Goal: Task Accomplishment & Management: Manage account settings

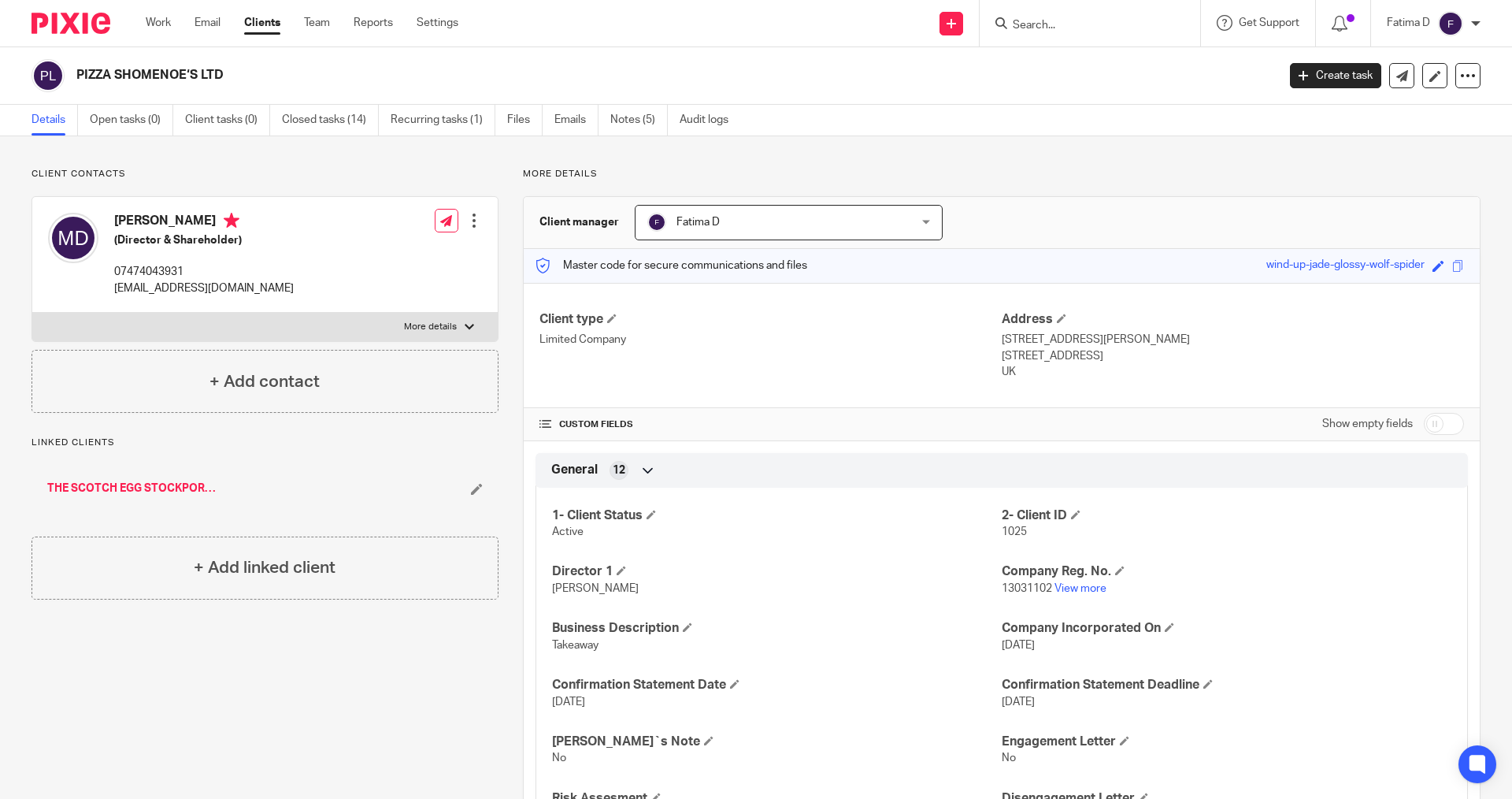
click at [1047, 28] on input "Search" at bounding box center [1083, 26] width 142 height 14
type input "VO"
click at [1074, 58] on link at bounding box center [1182, 68] width 348 height 36
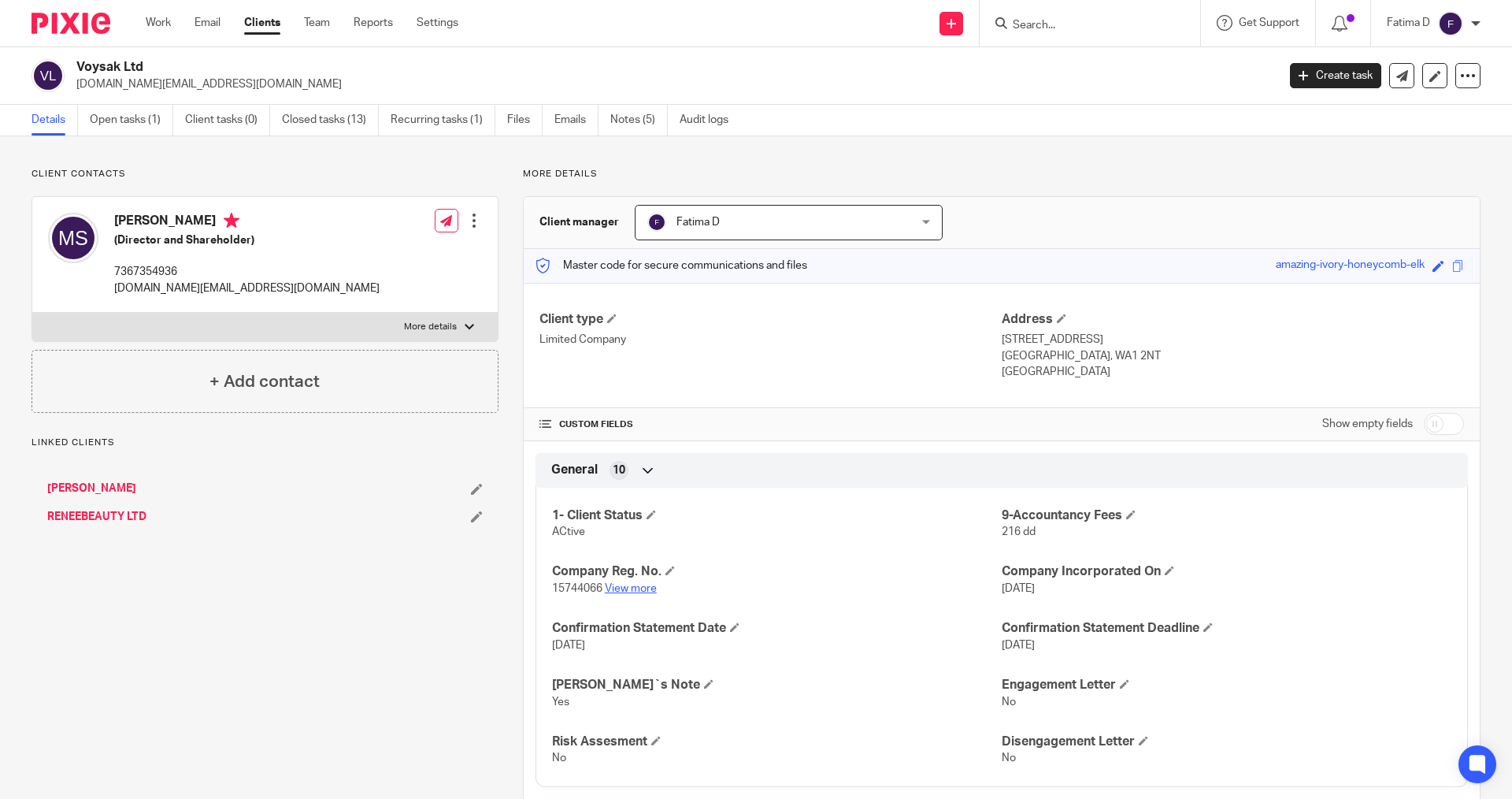
click at [640, 587] on link "View more" at bounding box center [631, 588] width 52 height 11
click at [630, 116] on link "Notes (5)" at bounding box center [639, 120] width 58 height 31
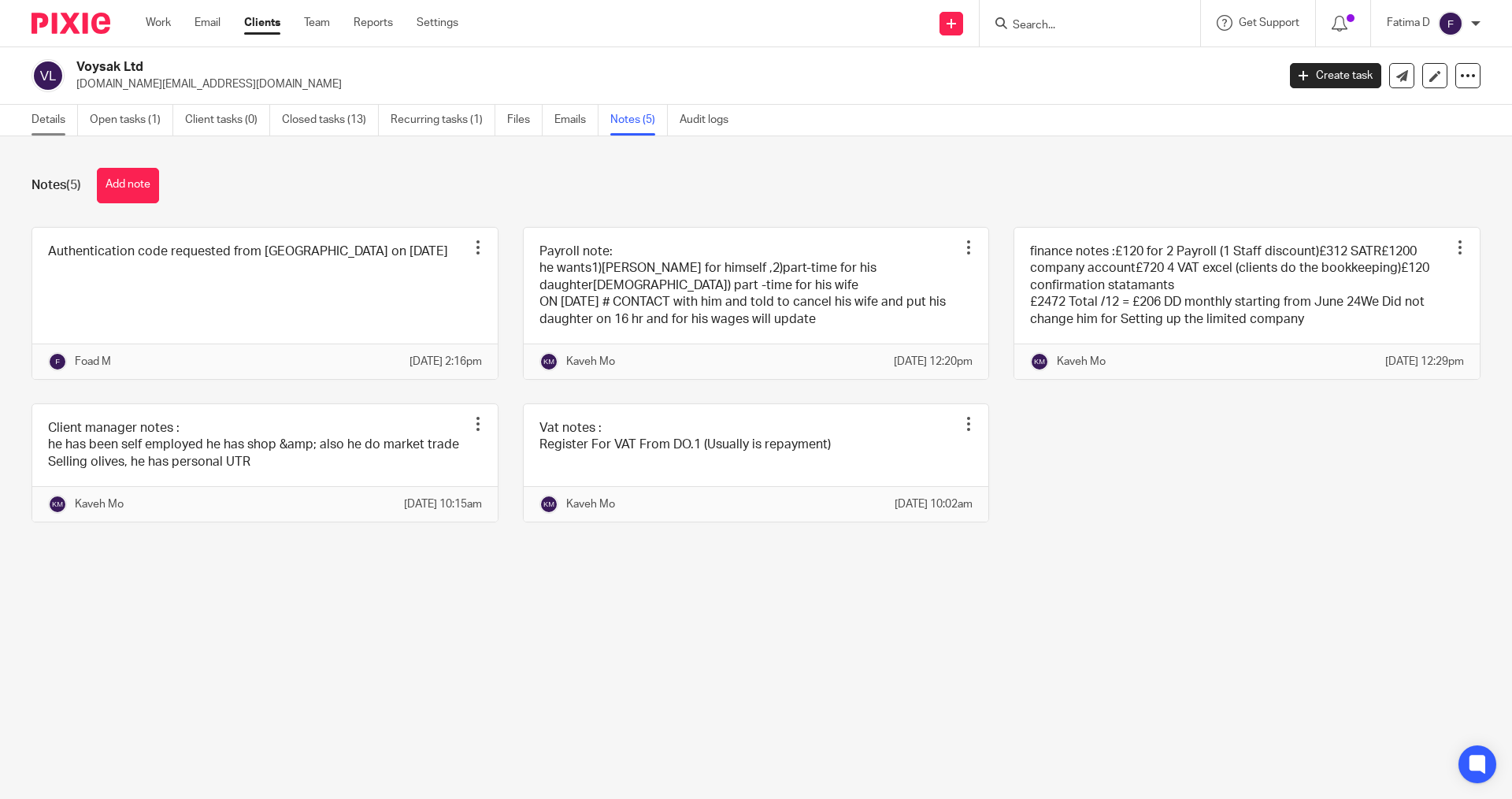
click at [41, 121] on link "Details" at bounding box center [54, 120] width 46 height 31
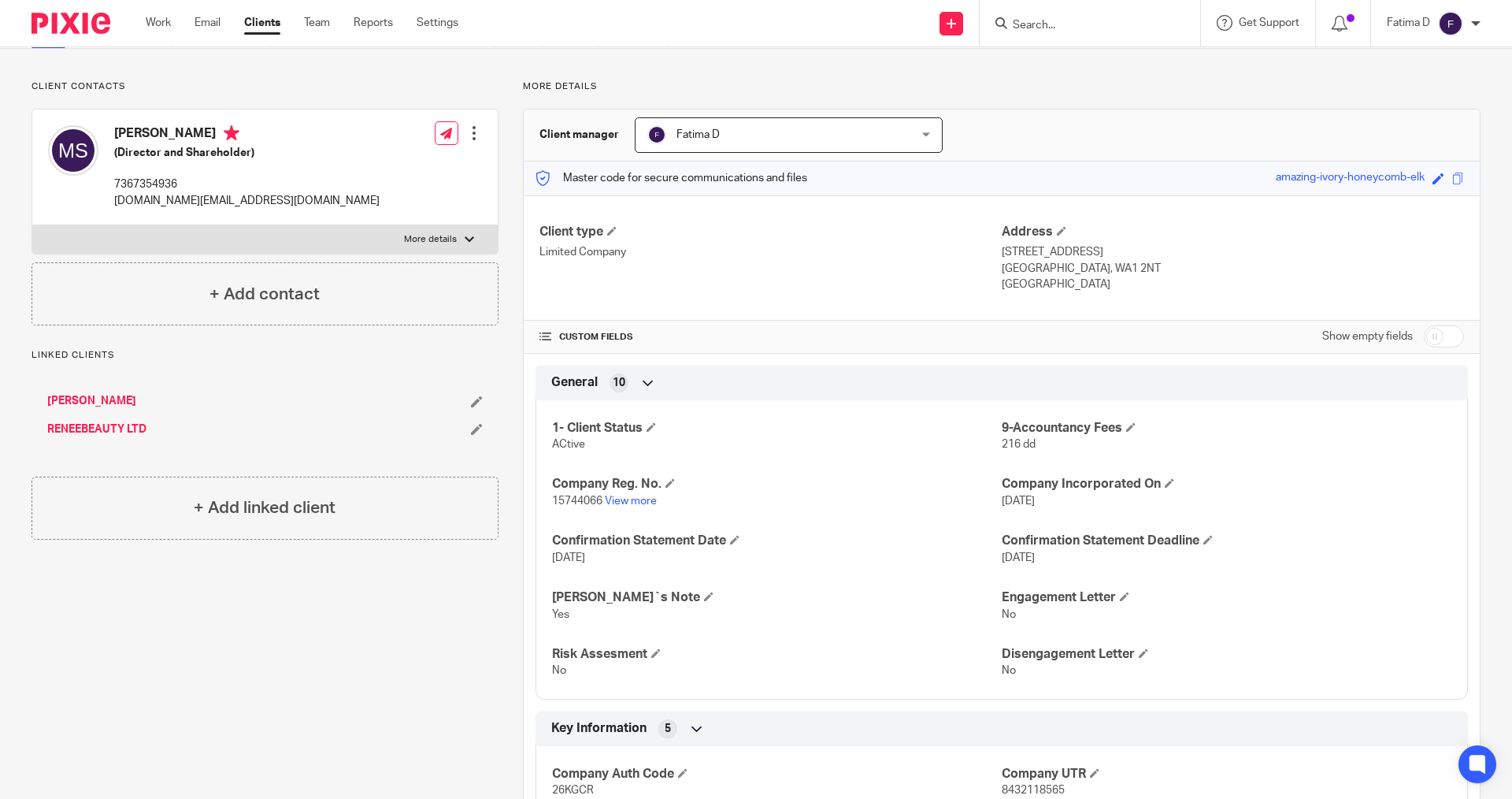
scroll to position [236, 0]
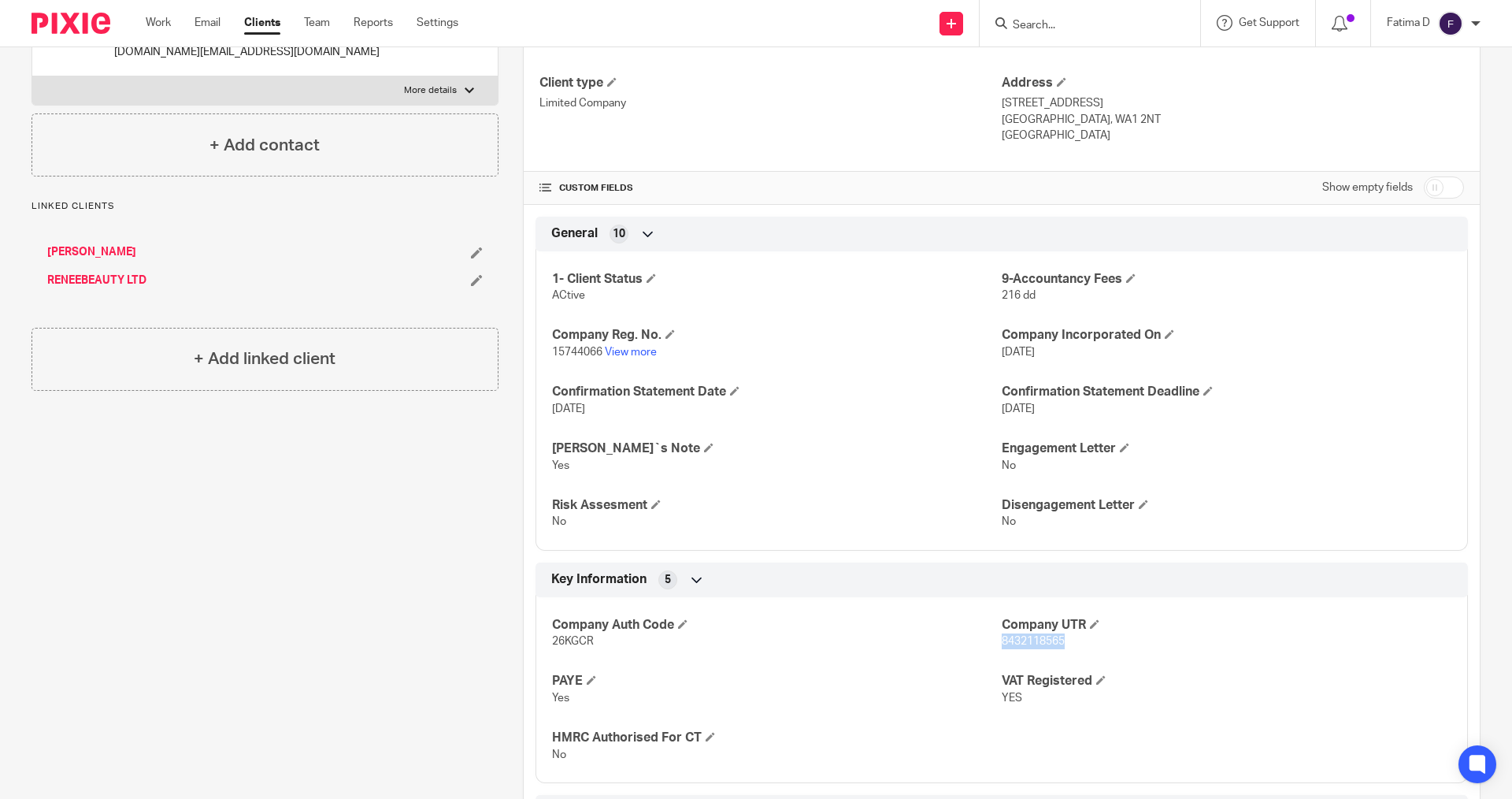
drag, startPoint x: 1068, startPoint y: 643, endPoint x: 996, endPoint y: 646, distance: 72.1
click at [1002, 646] on p "8432118565" at bounding box center [1227, 641] width 450 height 16
copy span "8432118565"
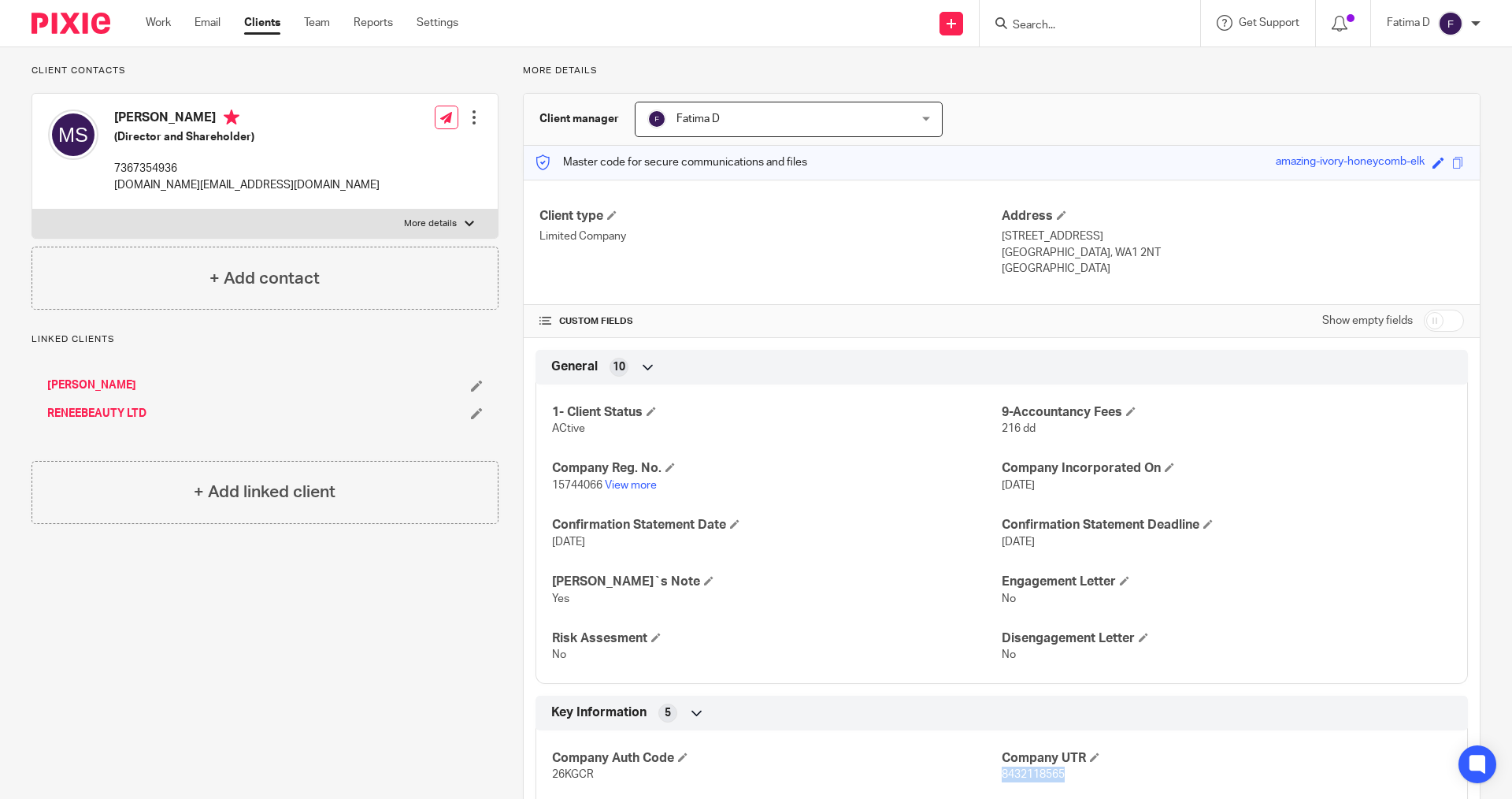
scroll to position [0, 0]
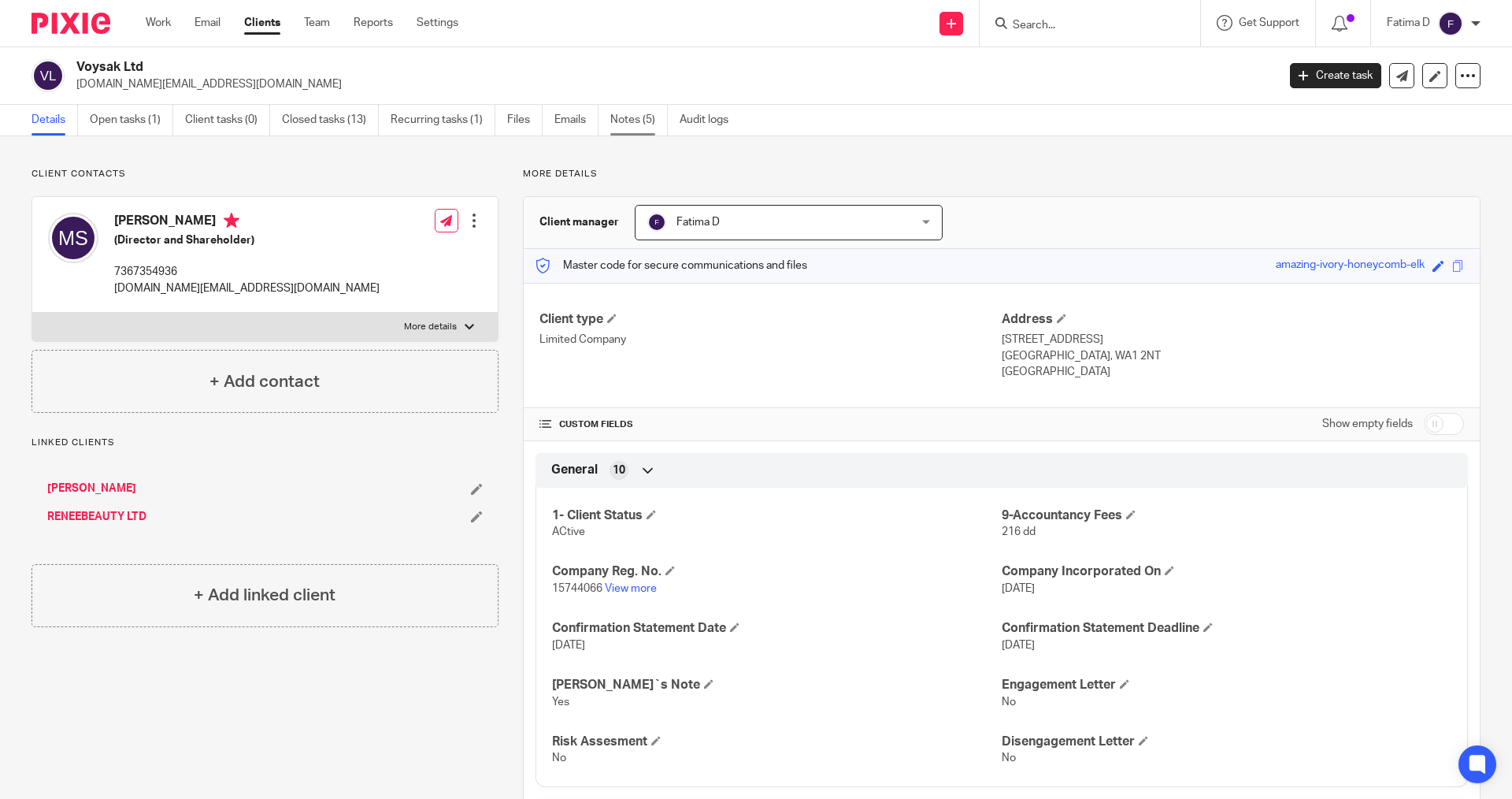
click at [640, 124] on link "Notes (5)" at bounding box center [639, 120] width 58 height 31
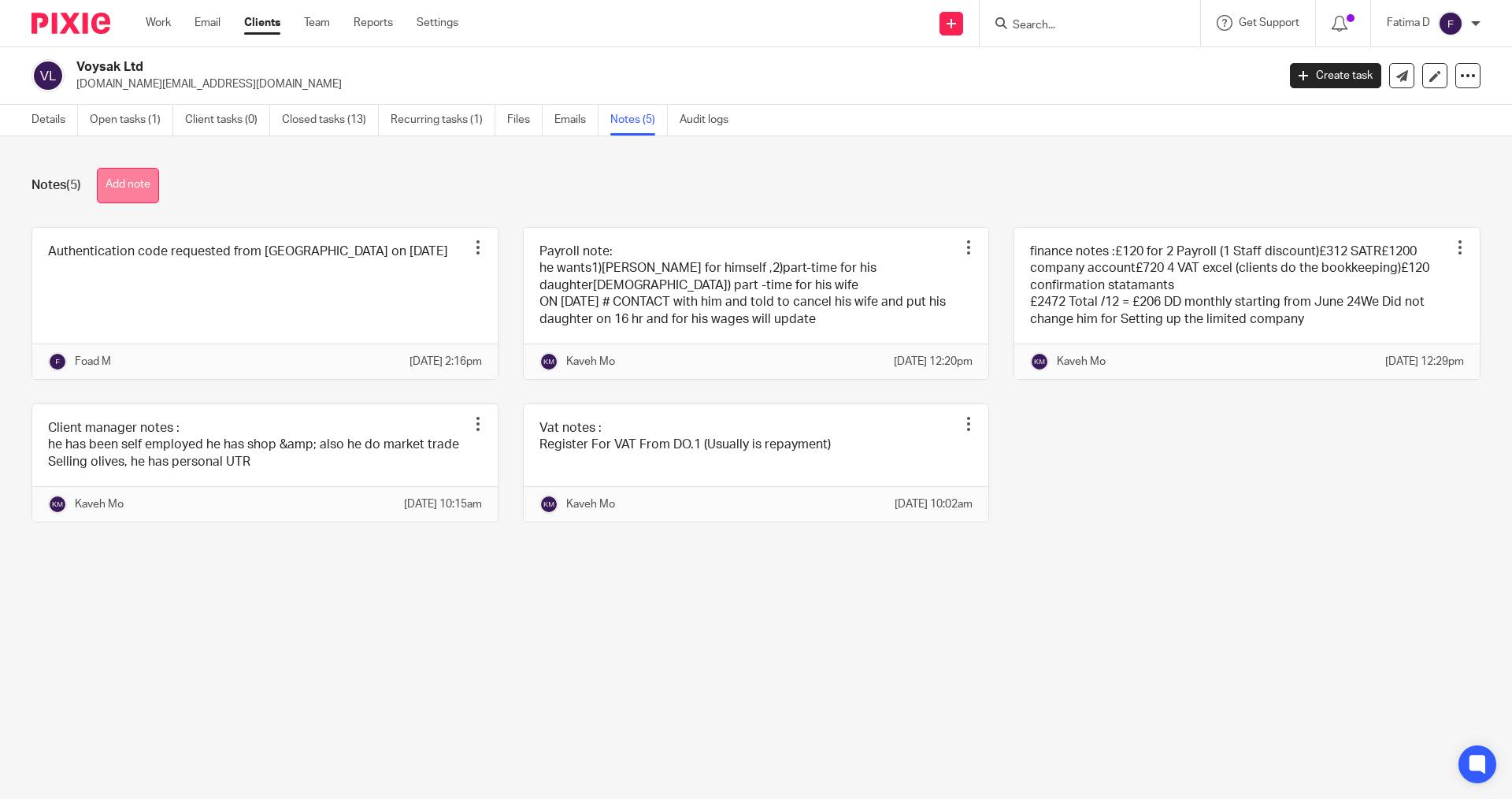
click at [145, 187] on button "Add note" at bounding box center [128, 186] width 62 height 36
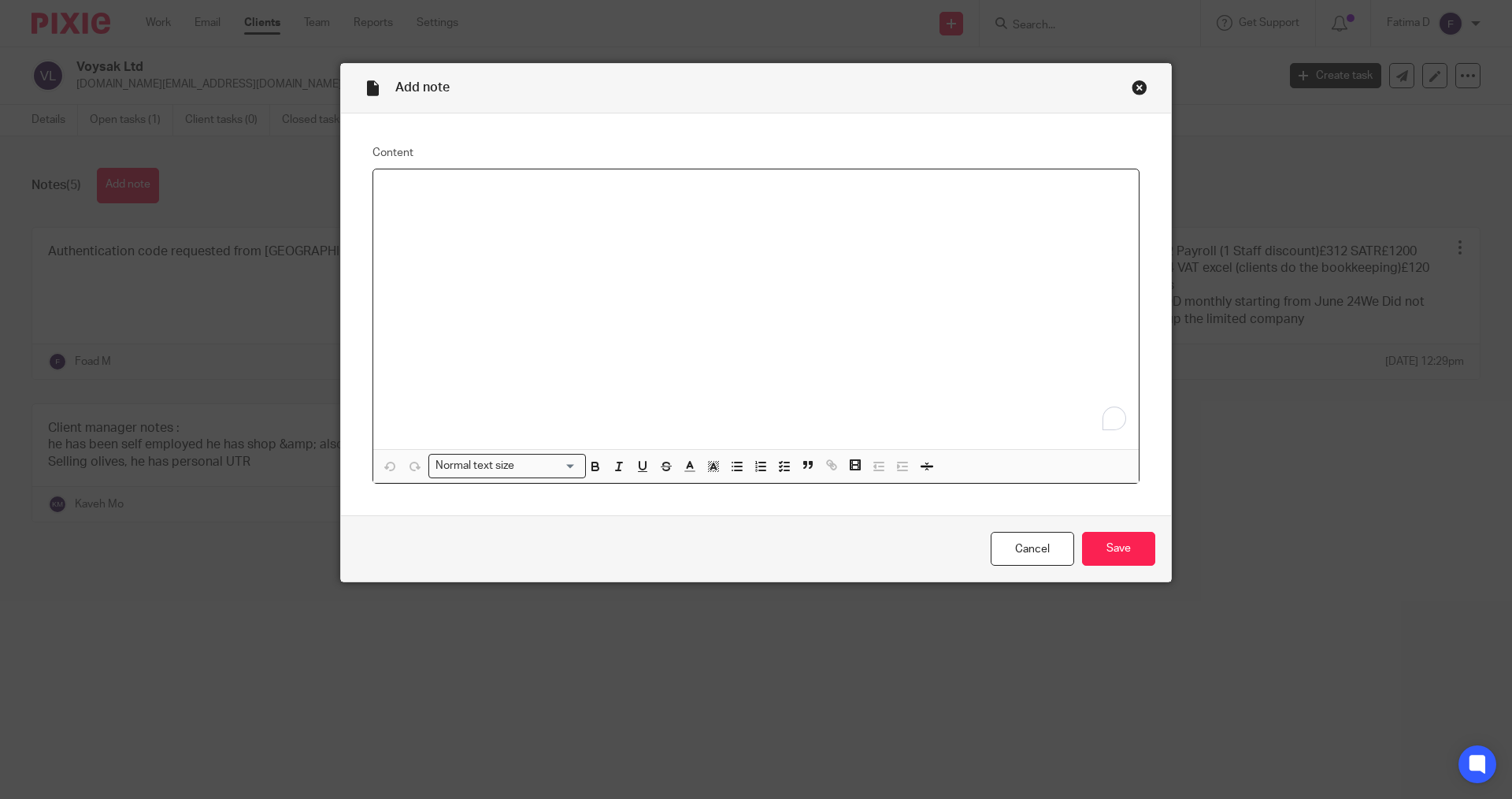
drag, startPoint x: 408, startPoint y: 183, endPoint x: 420, endPoint y: 193, distance: 15.6
click at [408, 184] on p "To enrich screen reader interactions, please activate Accessibility in Grammarl…" at bounding box center [756, 190] width 740 height 16
click at [1111, 550] on input "Save" at bounding box center [1119, 548] width 73 height 34
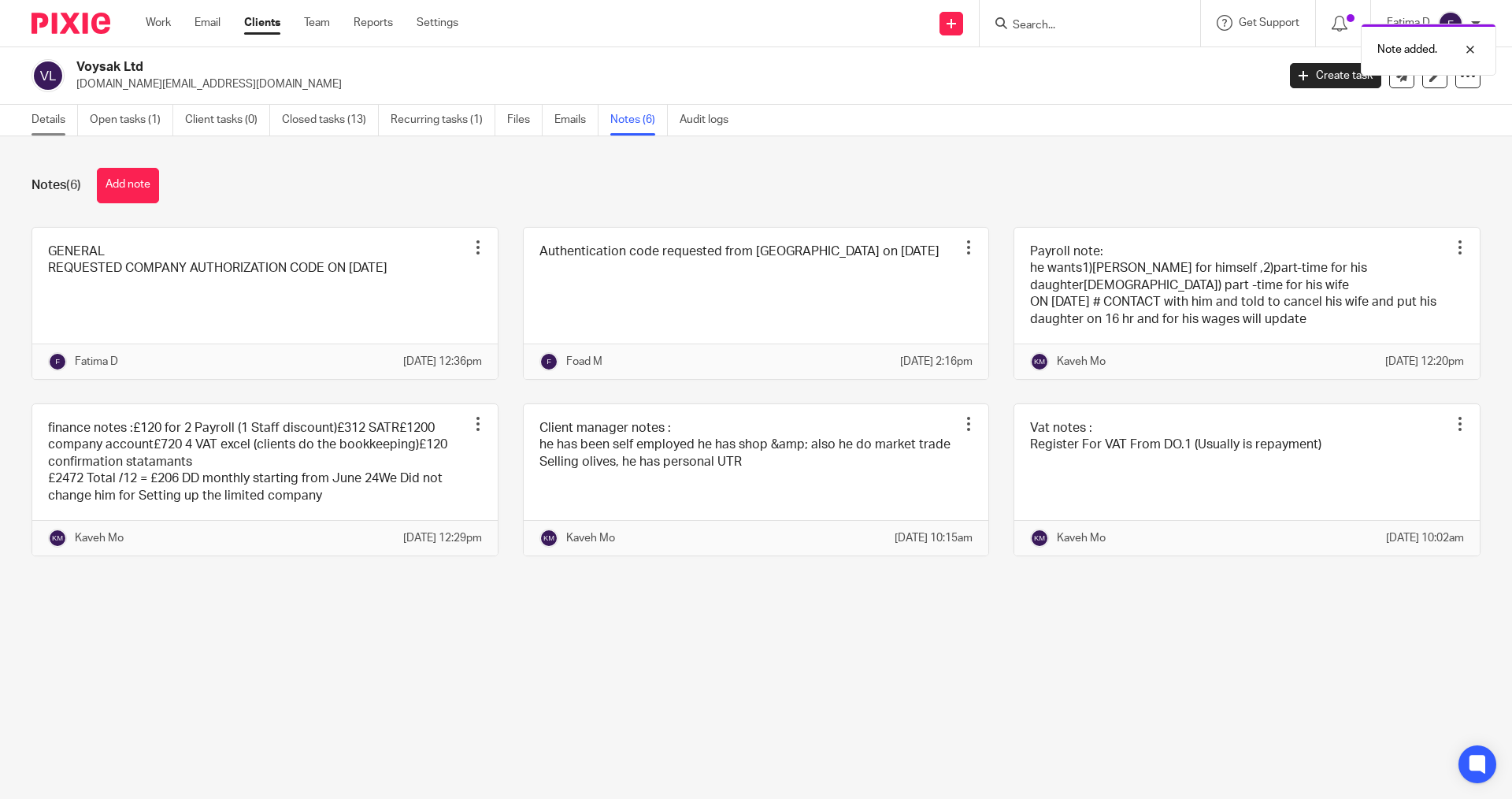
click at [52, 118] on link "Details" at bounding box center [54, 120] width 46 height 31
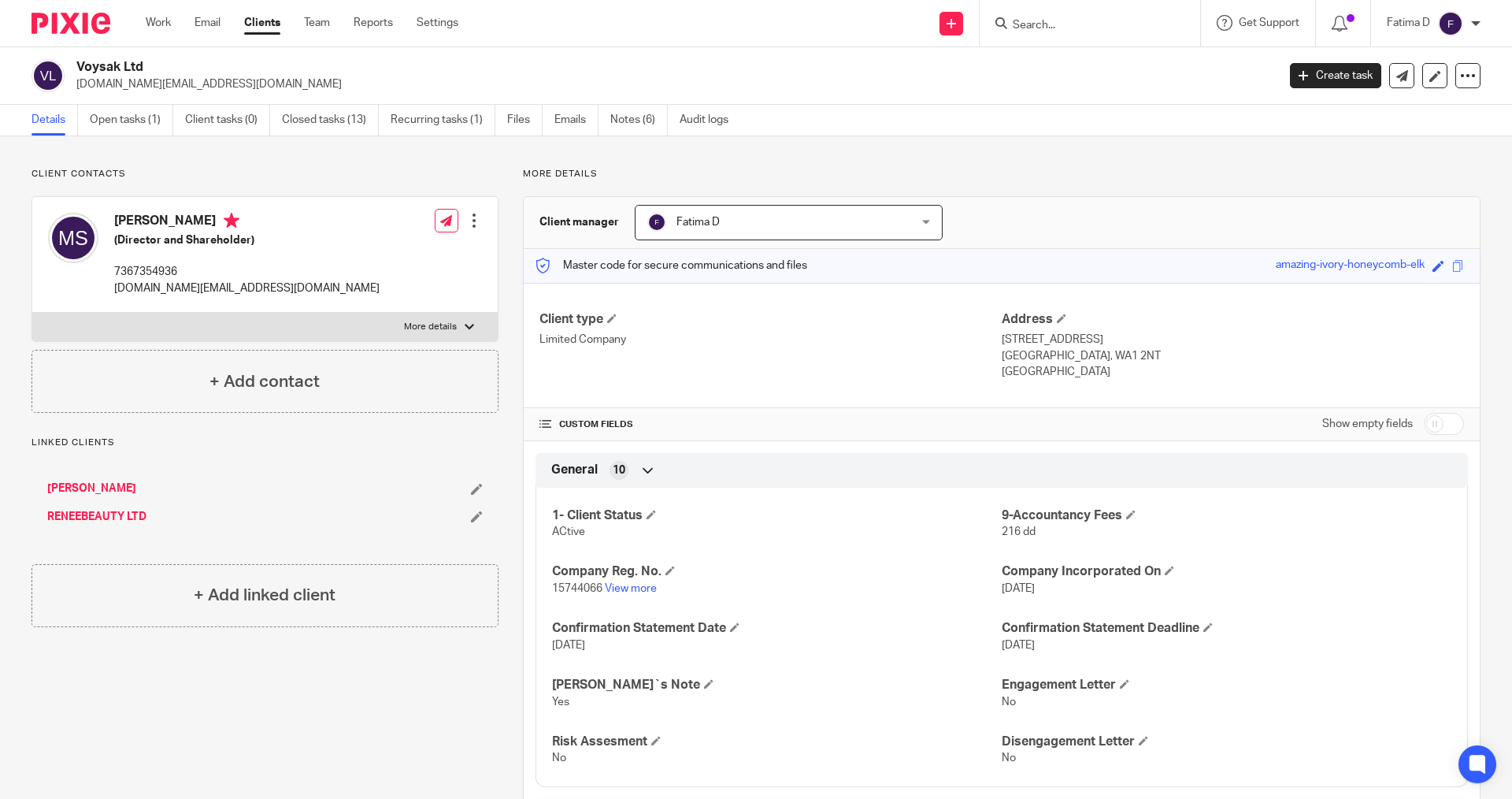
click at [1029, 29] on input "Search" at bounding box center [1083, 26] width 142 height 14
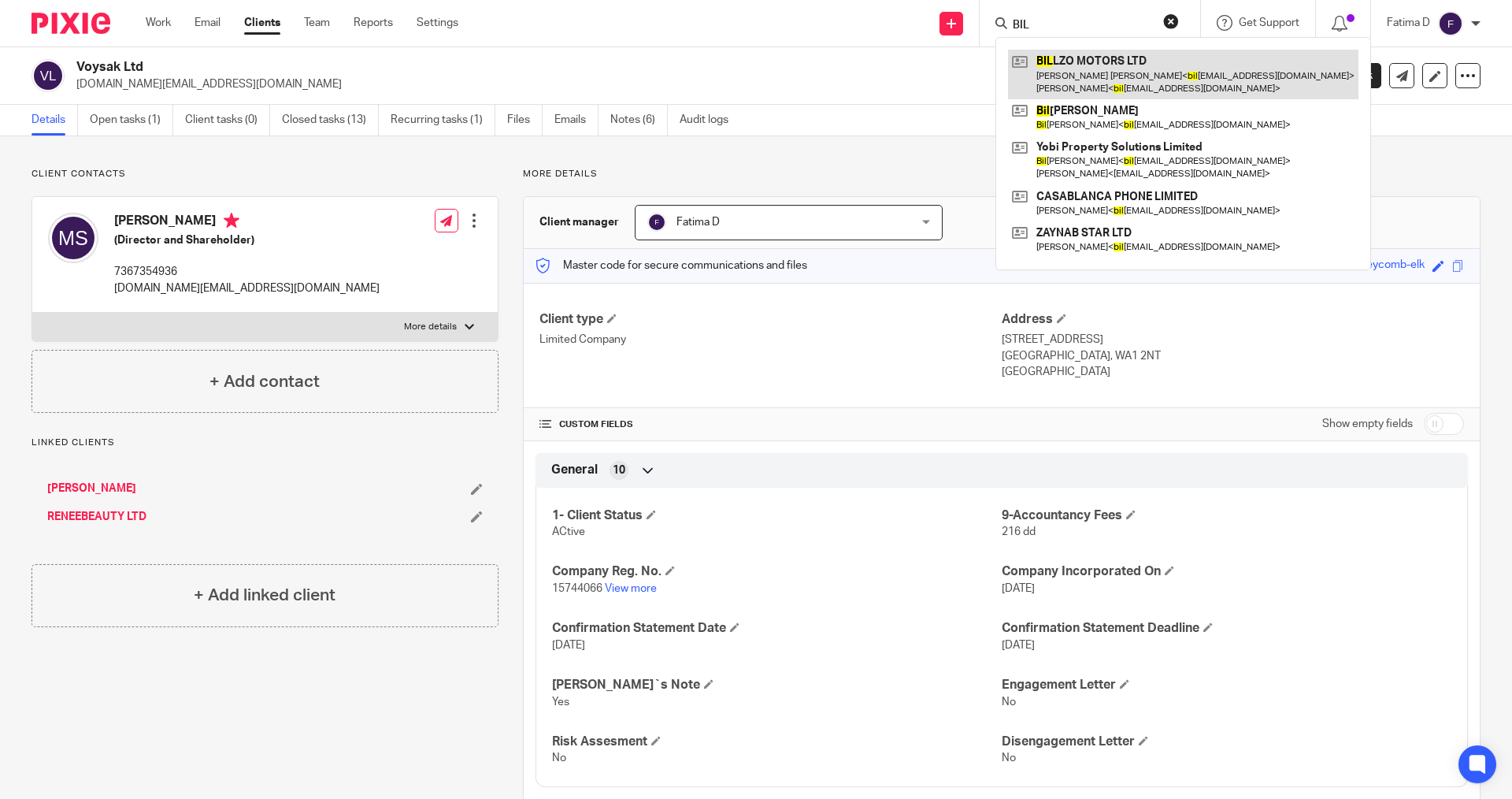
type input "BIL"
click at [1093, 62] on link at bounding box center [1183, 74] width 350 height 49
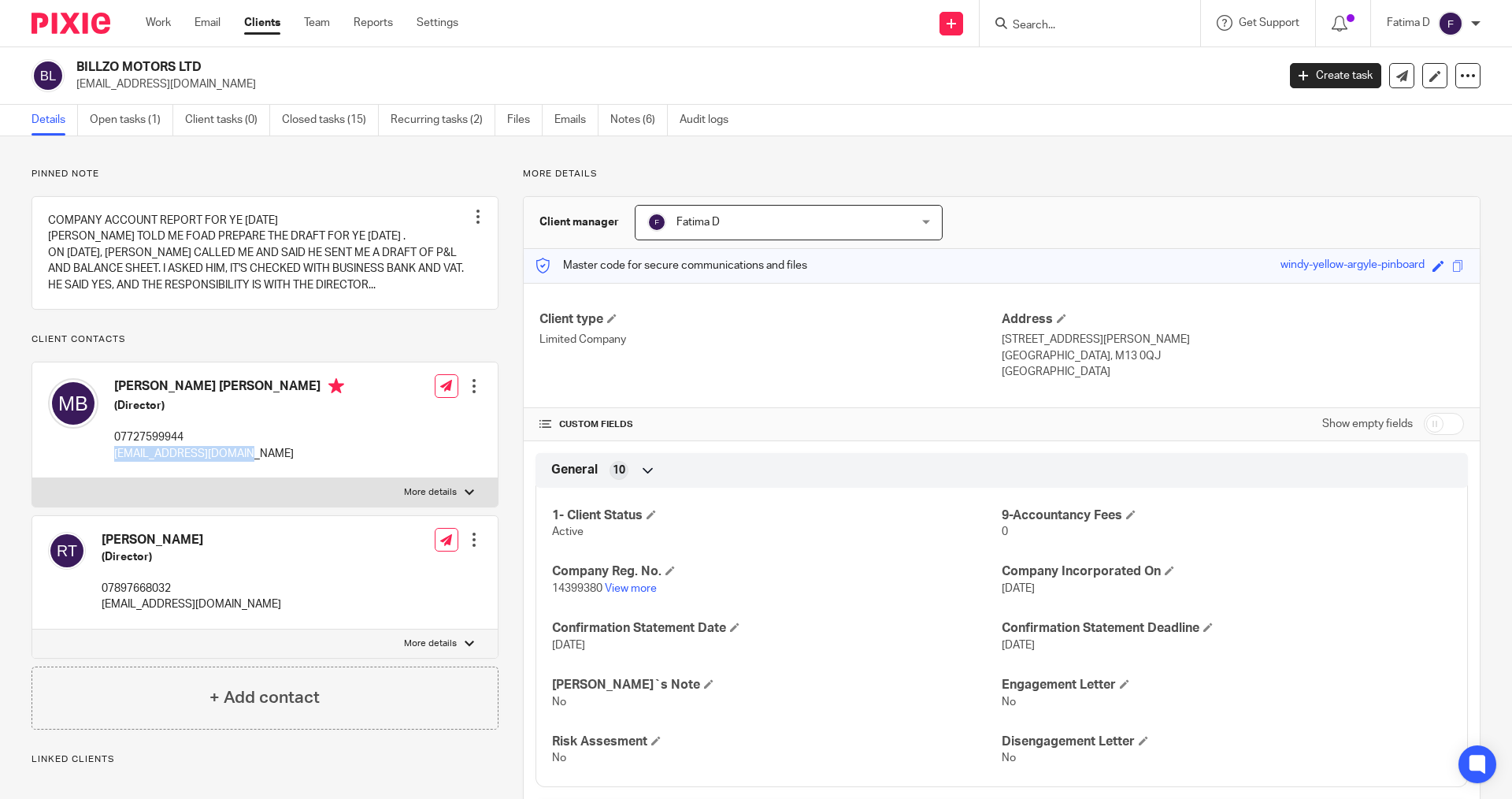
drag, startPoint x: 242, startPoint y: 459, endPoint x: 108, endPoint y: 458, distance: 134.0
click at [108, 458] on div "Mohammad Hadi Bagheri (Director) 07727599944 billzomotors@gmail.com" at bounding box center [196, 419] width 296 height 100
copy p "billzomotors@gmail.com"
click at [626, 589] on link "View more" at bounding box center [631, 588] width 52 height 11
click at [1044, 29] on input "Search" at bounding box center [1083, 26] width 142 height 14
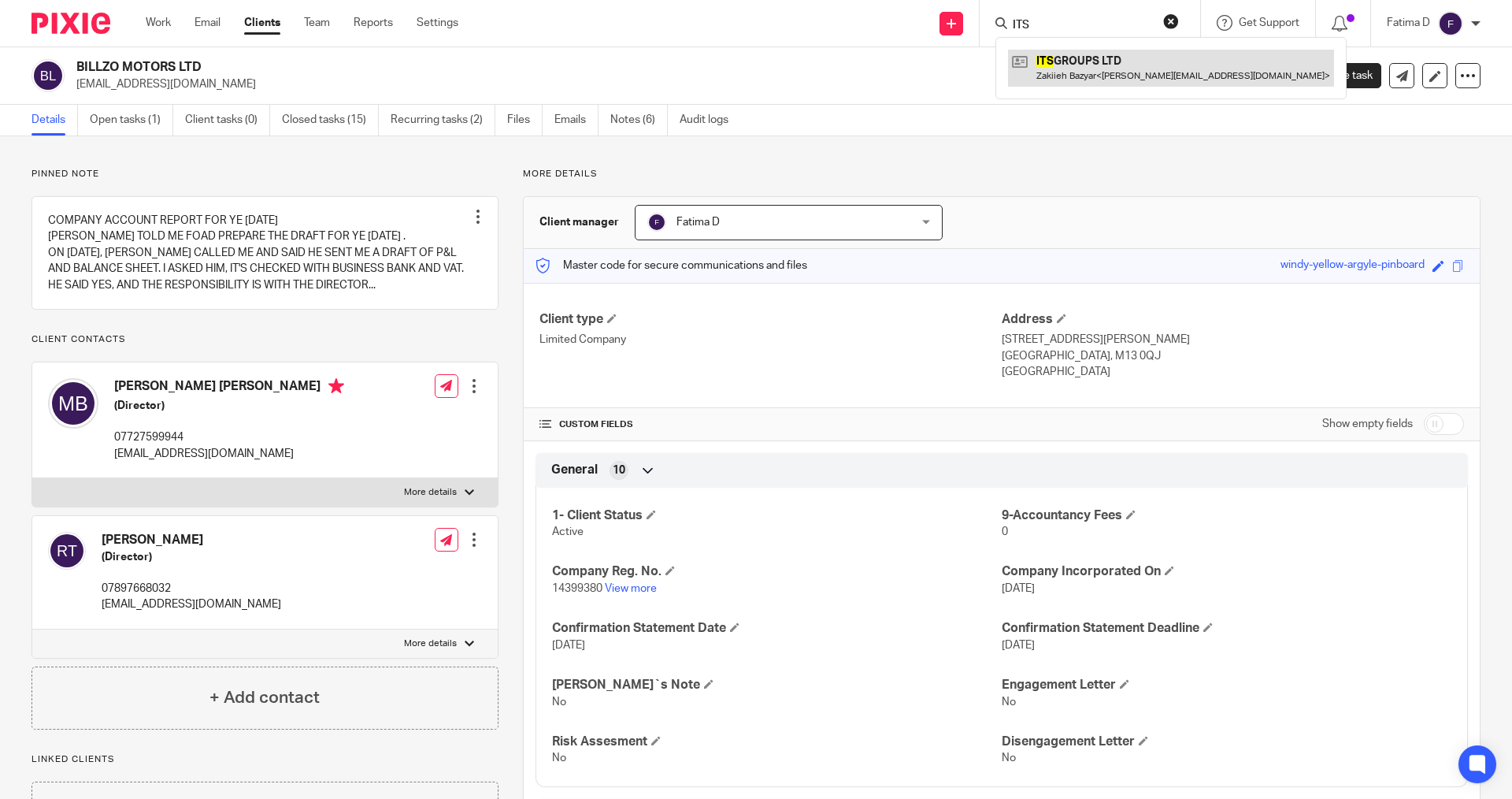
type input "ITS"
click at [1072, 65] on link at bounding box center [1171, 68] width 326 height 36
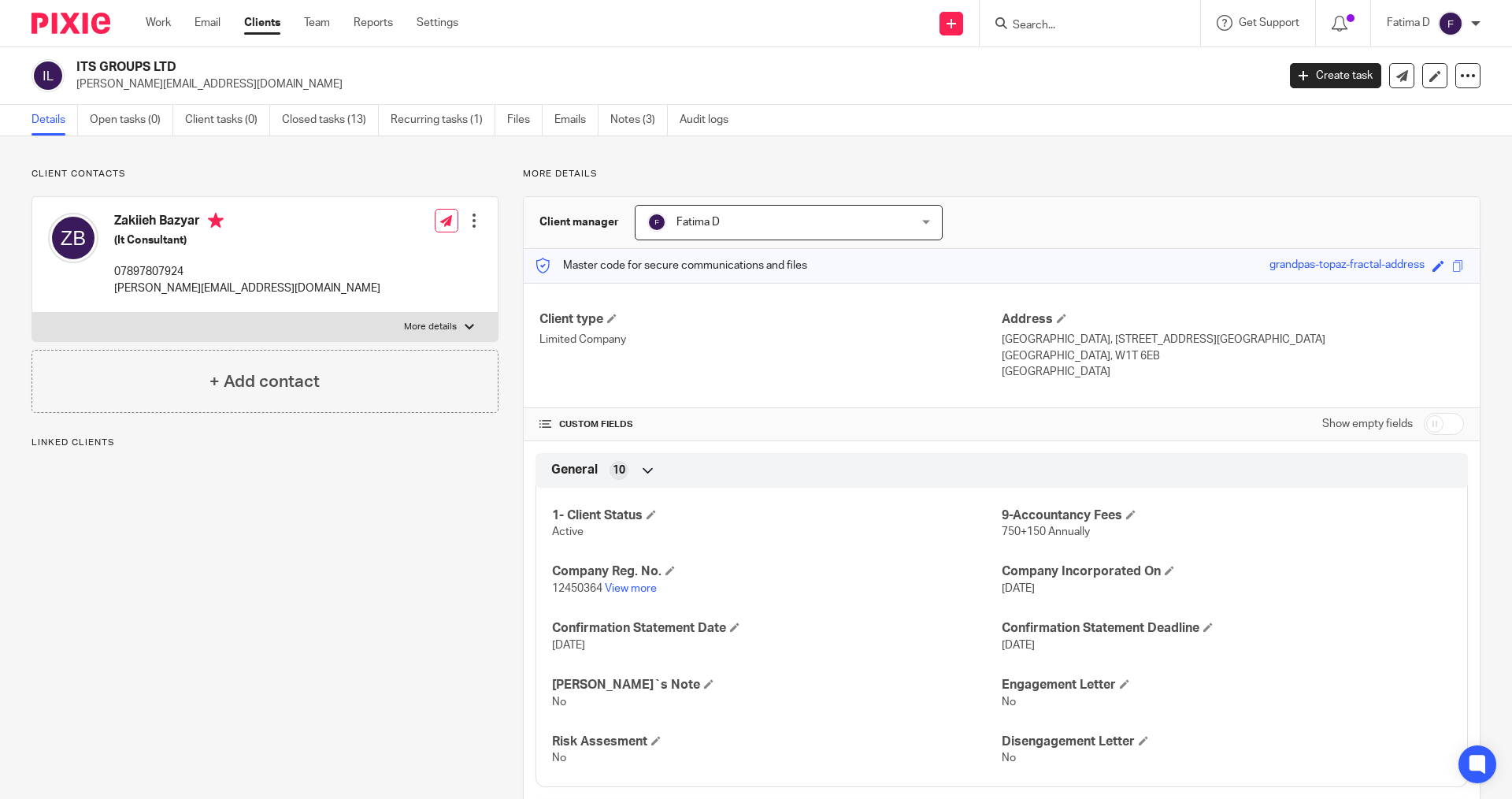
click at [1025, 23] on input "Search" at bounding box center [1083, 26] width 142 height 14
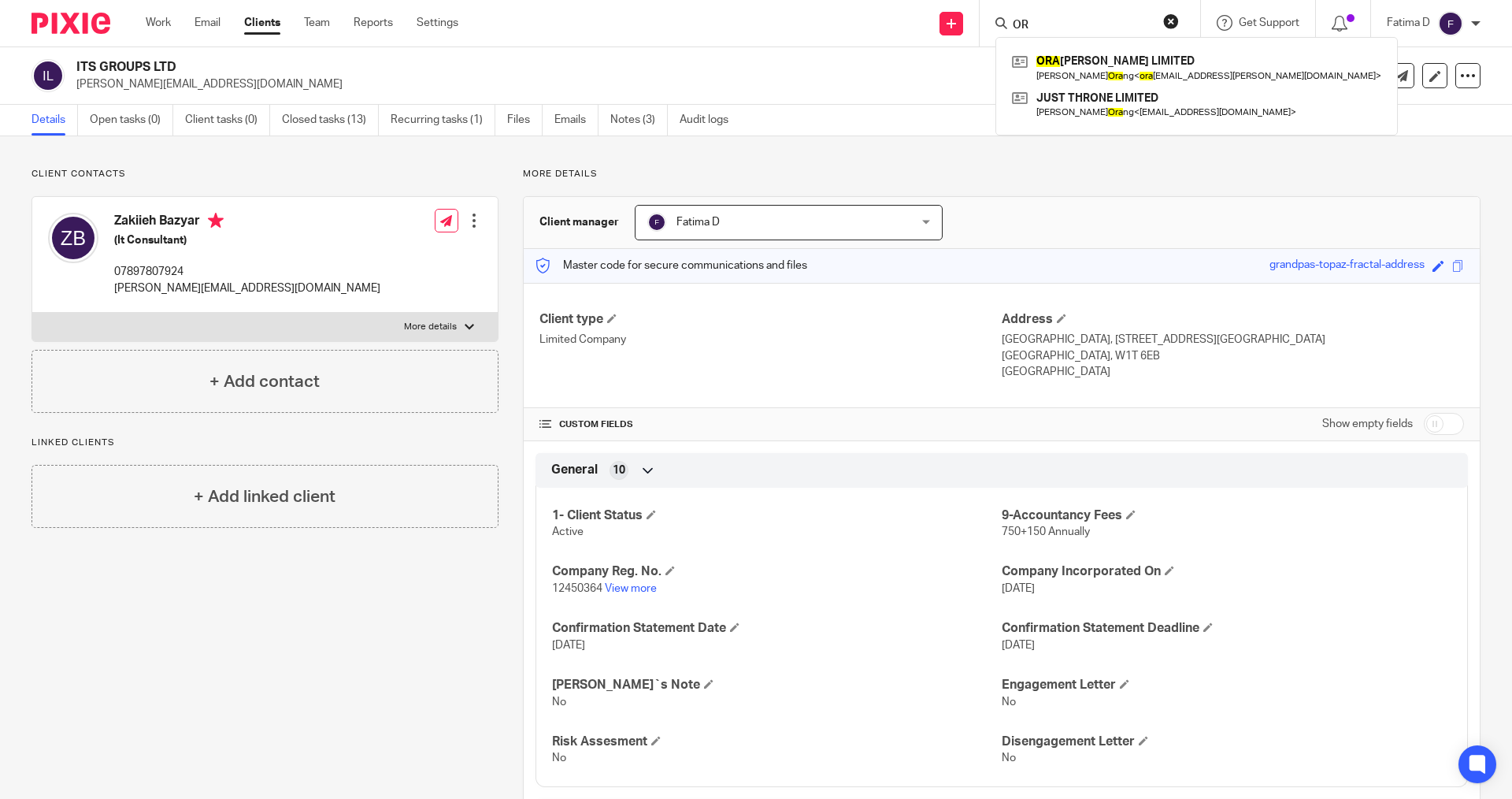
type input "O"
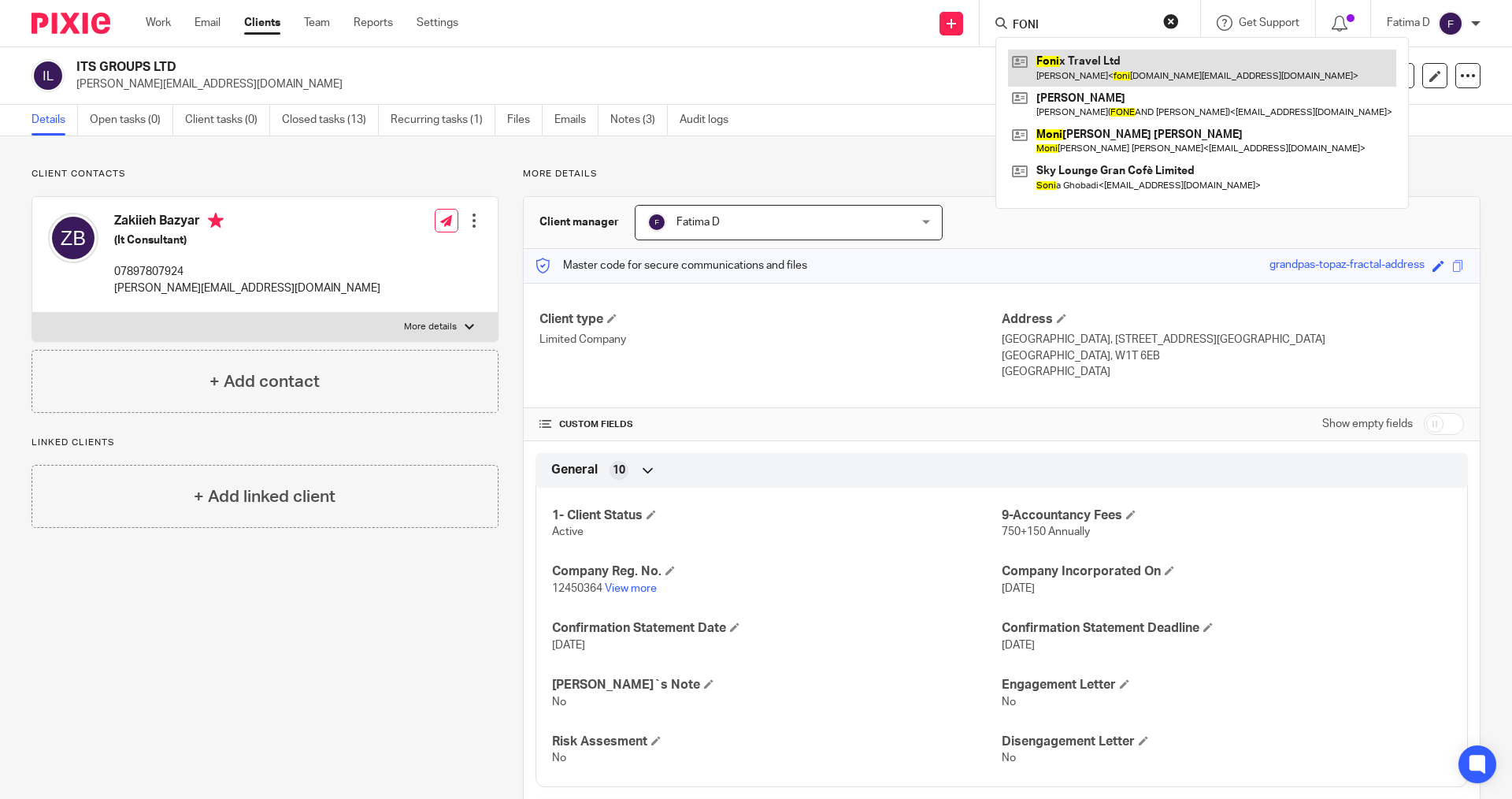
type input "FONI"
click at [1072, 67] on link at bounding box center [1202, 68] width 388 height 36
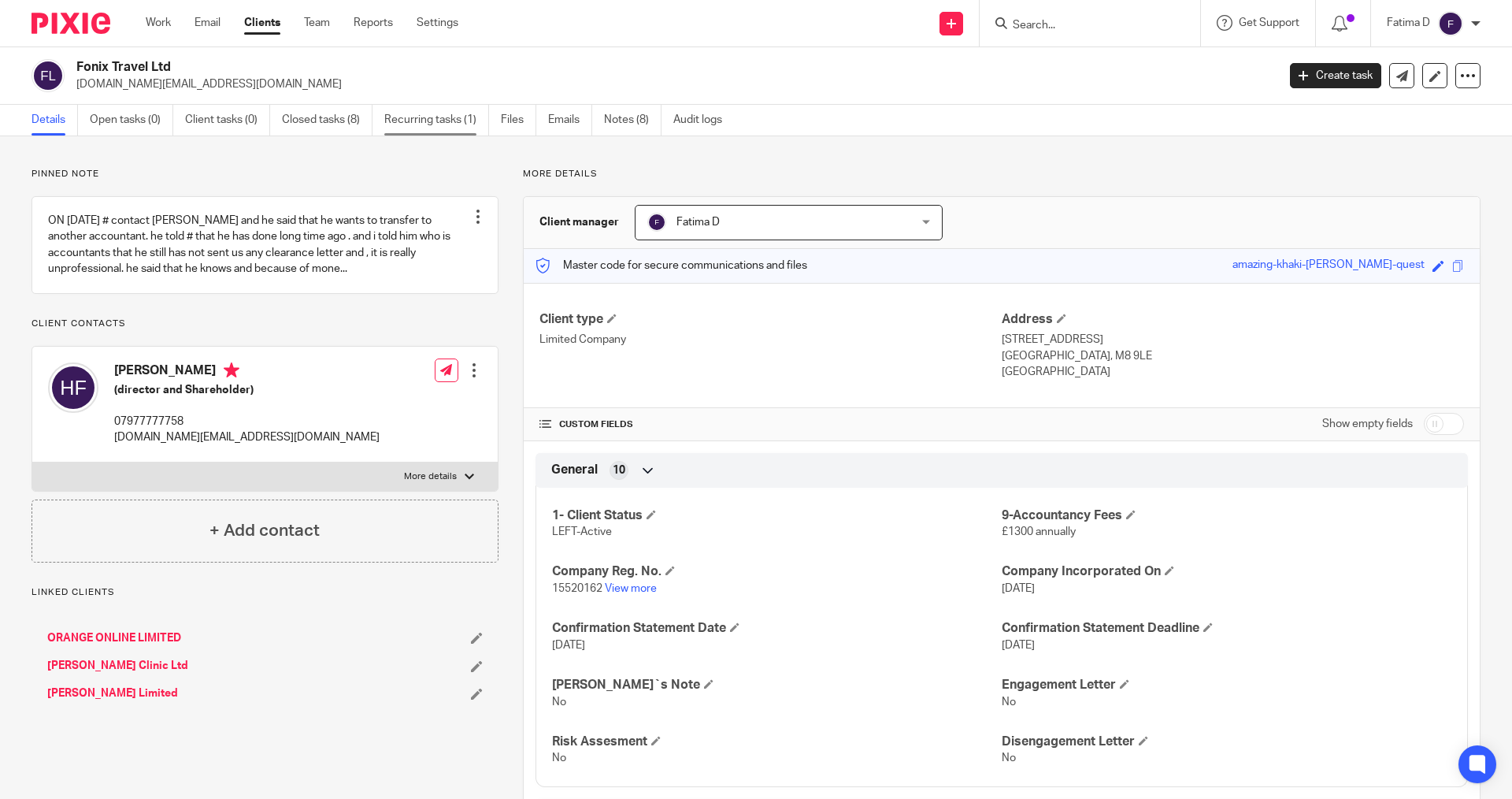
click at [440, 114] on link "Recurring tasks (1)" at bounding box center [436, 120] width 105 height 31
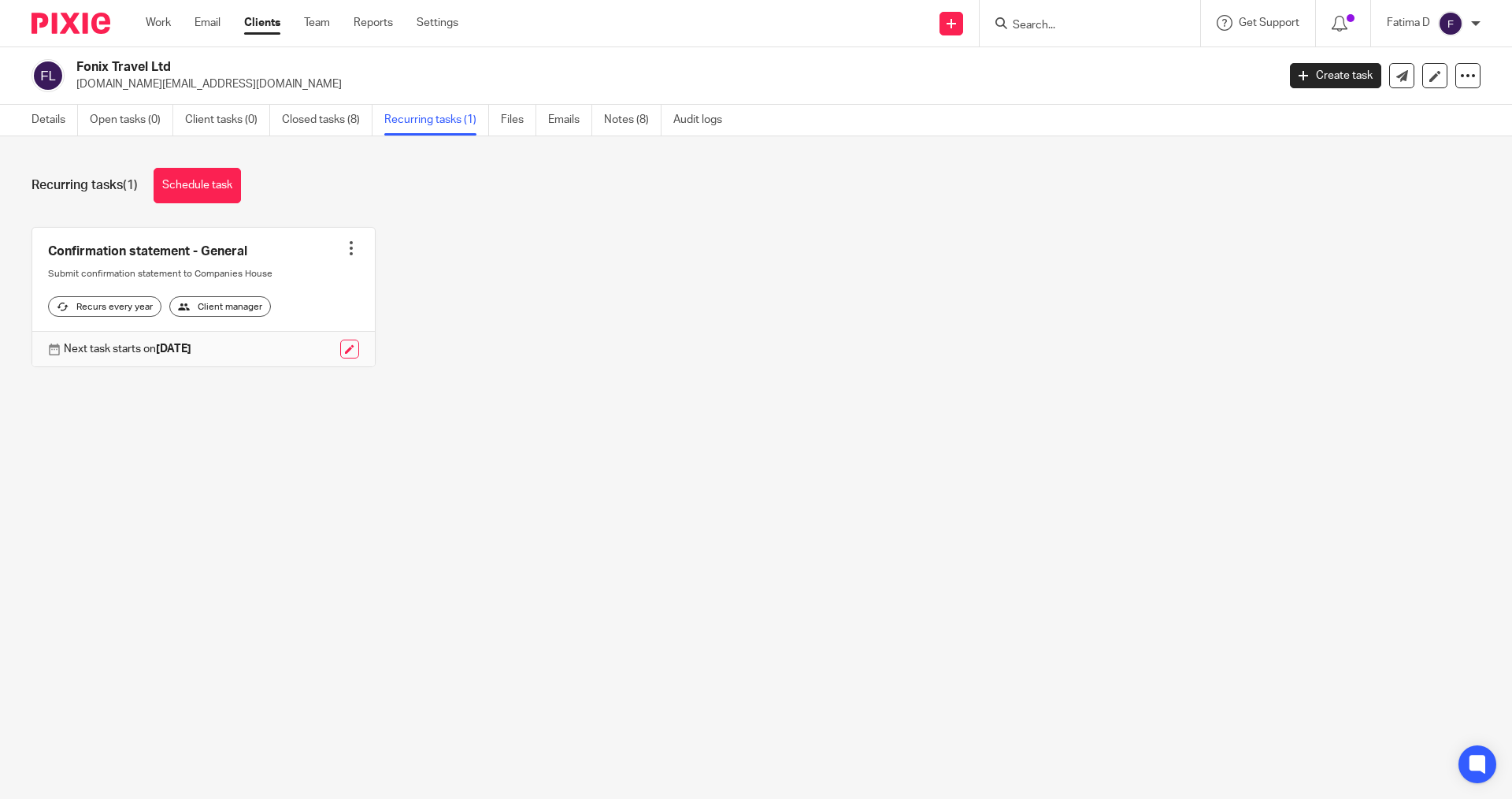
click at [348, 250] on div at bounding box center [351, 248] width 16 height 16
click at [309, 344] on span "Cancel schedule" at bounding box center [286, 348] width 83 height 11
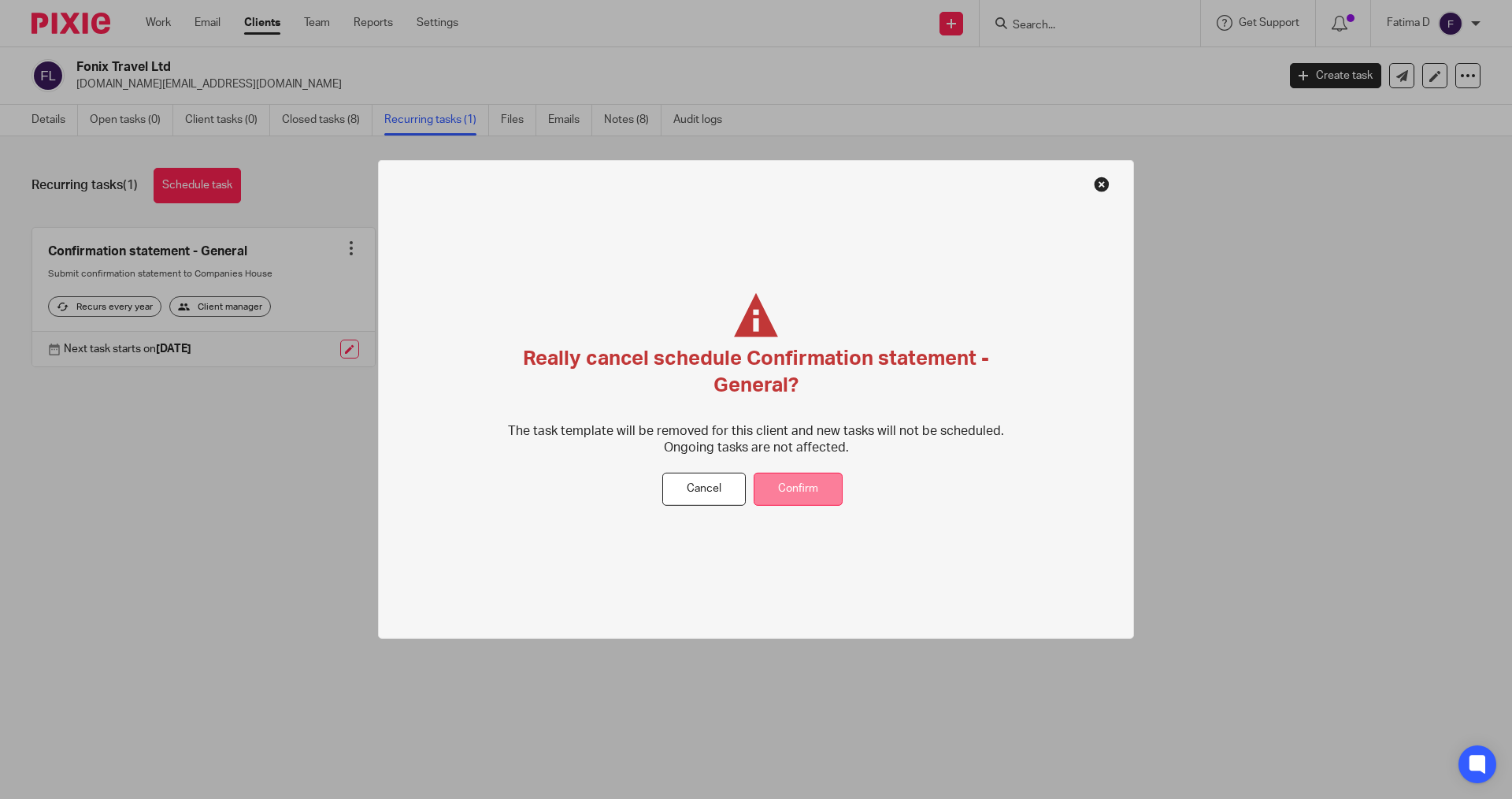
click at [789, 489] on button "Confirm" at bounding box center [798, 489] width 89 height 34
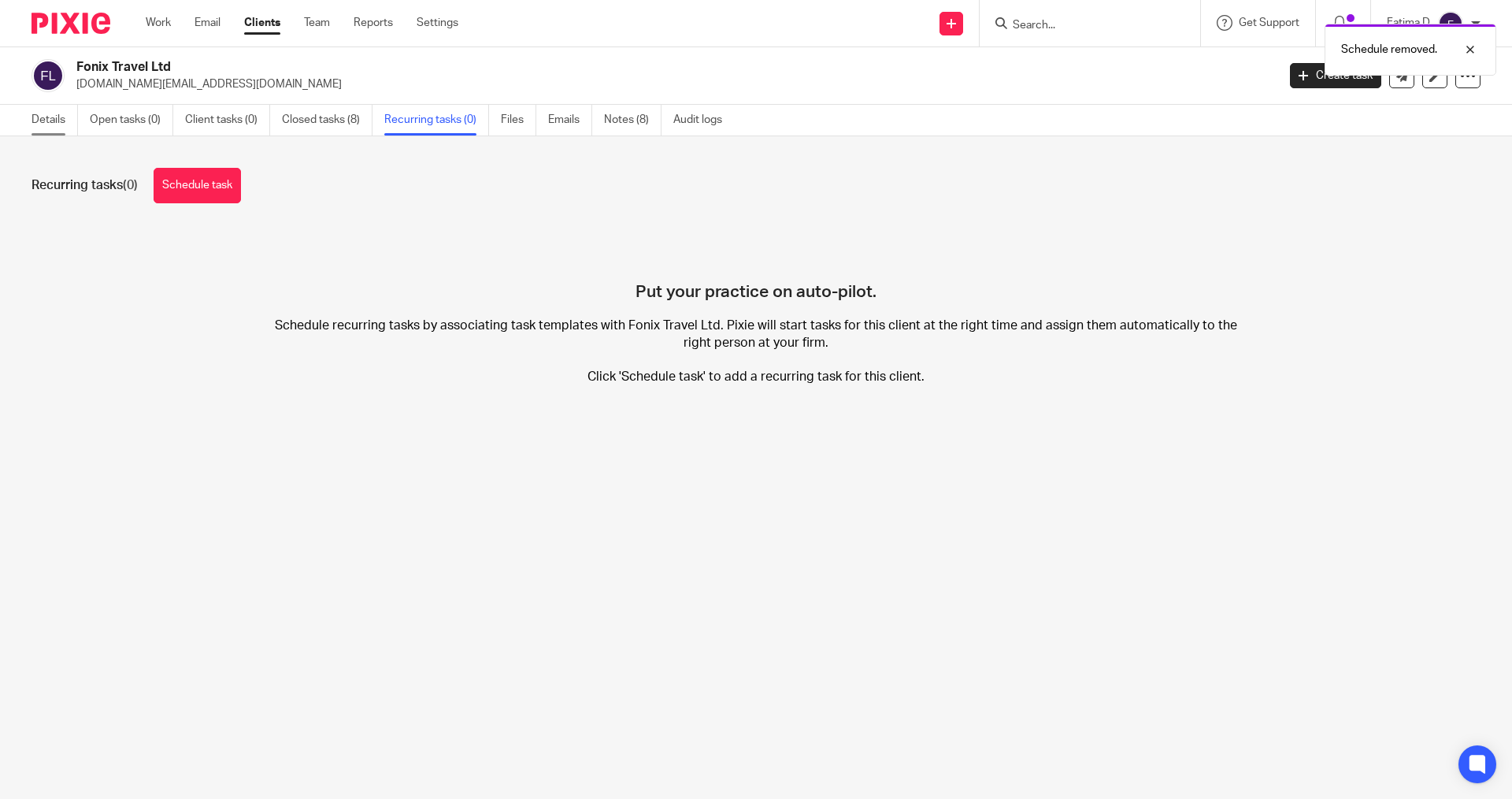
click at [42, 120] on link "Details" at bounding box center [54, 120] width 46 height 31
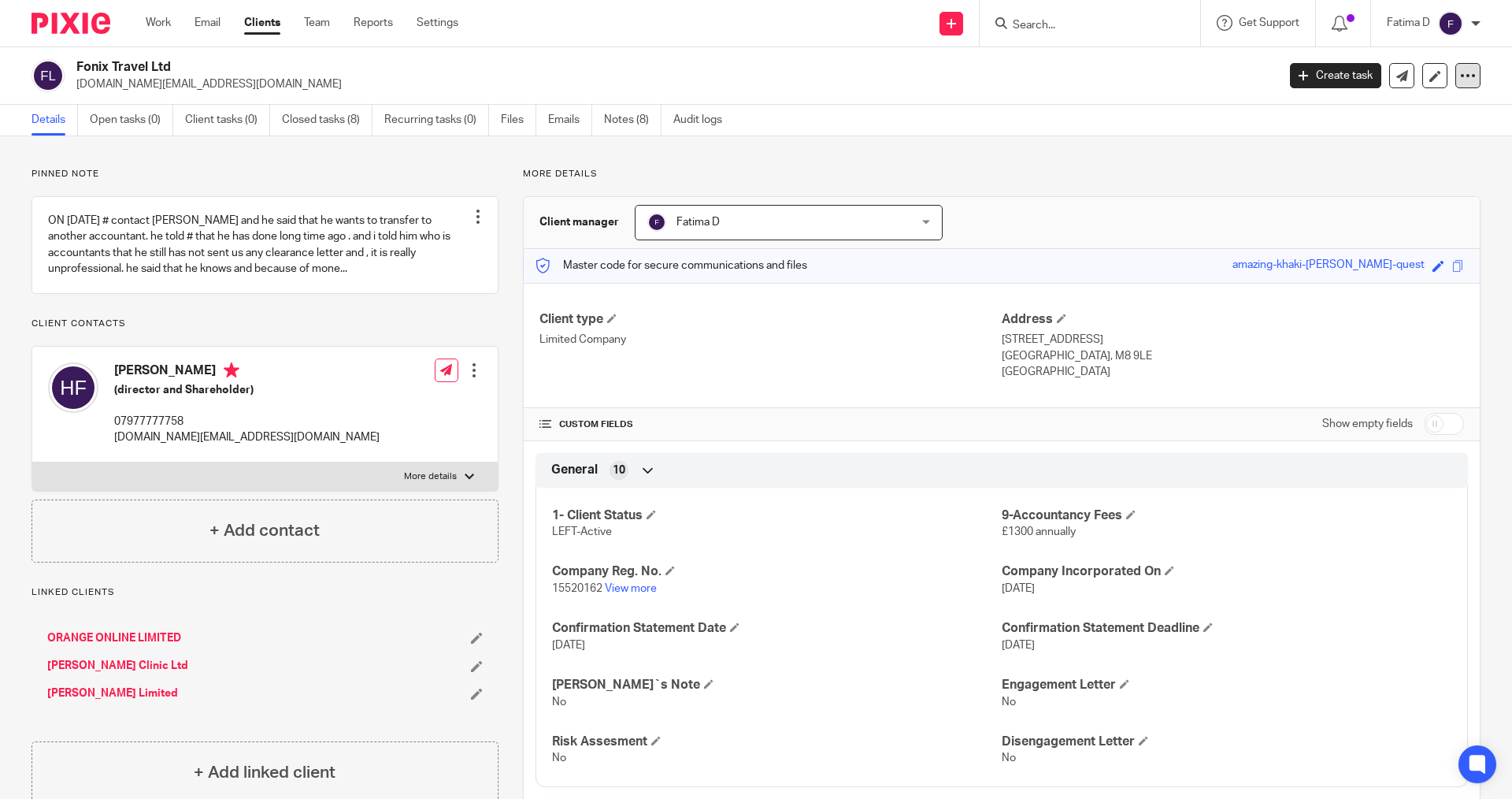
click at [1460, 75] on icon at bounding box center [1468, 76] width 16 height 16
click at [1347, 178] on button "Archive client" at bounding box center [1371, 183] width 174 height 20
click at [100, 646] on link "ORANGE ONLINE LIMITED" at bounding box center [114, 638] width 134 height 16
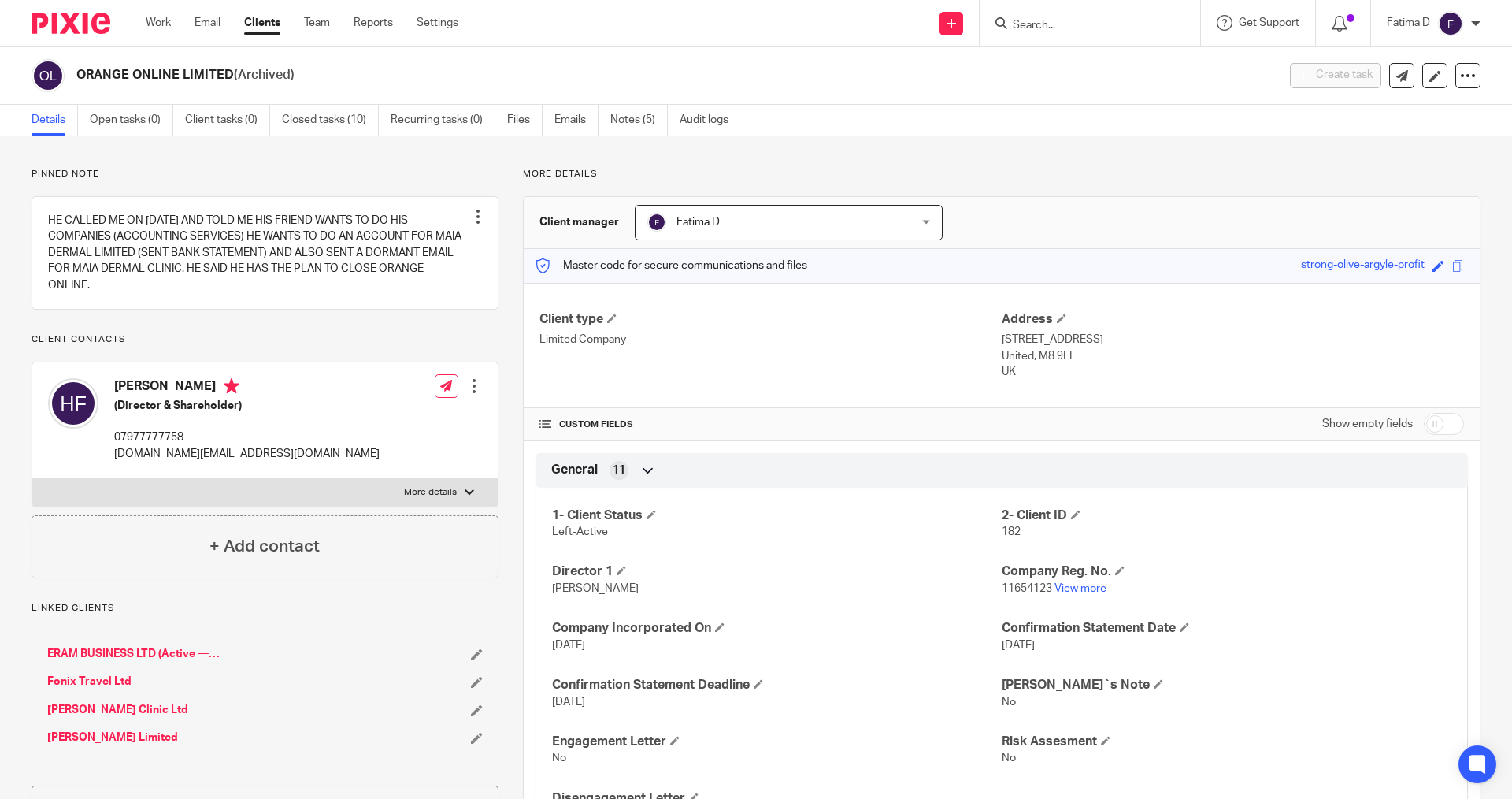
click at [89, 717] on link "[PERSON_NAME] Clinic Ltd" at bounding box center [117, 710] width 141 height 16
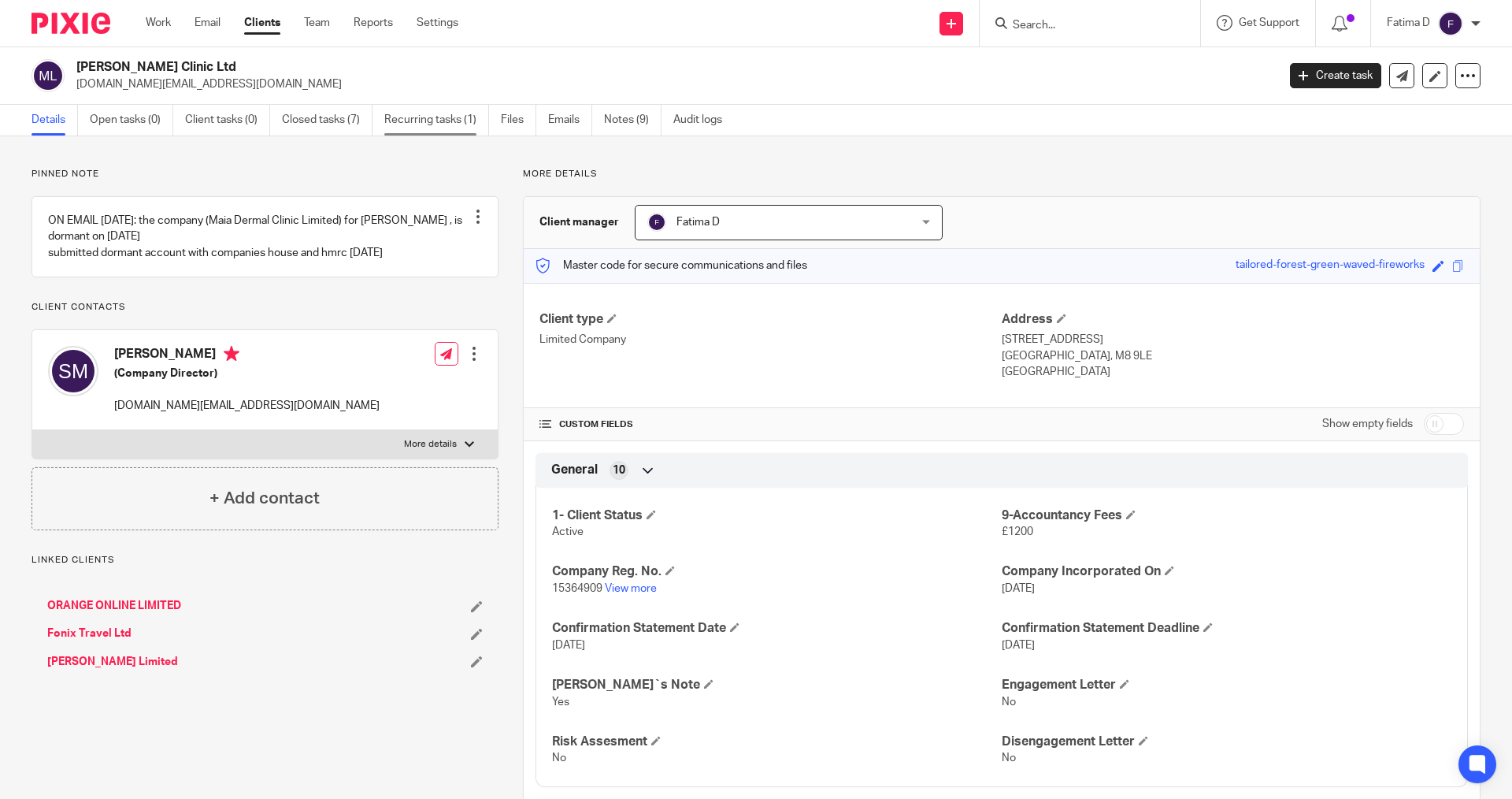
click at [404, 119] on link "Recurring tasks (1)" at bounding box center [436, 120] width 105 height 31
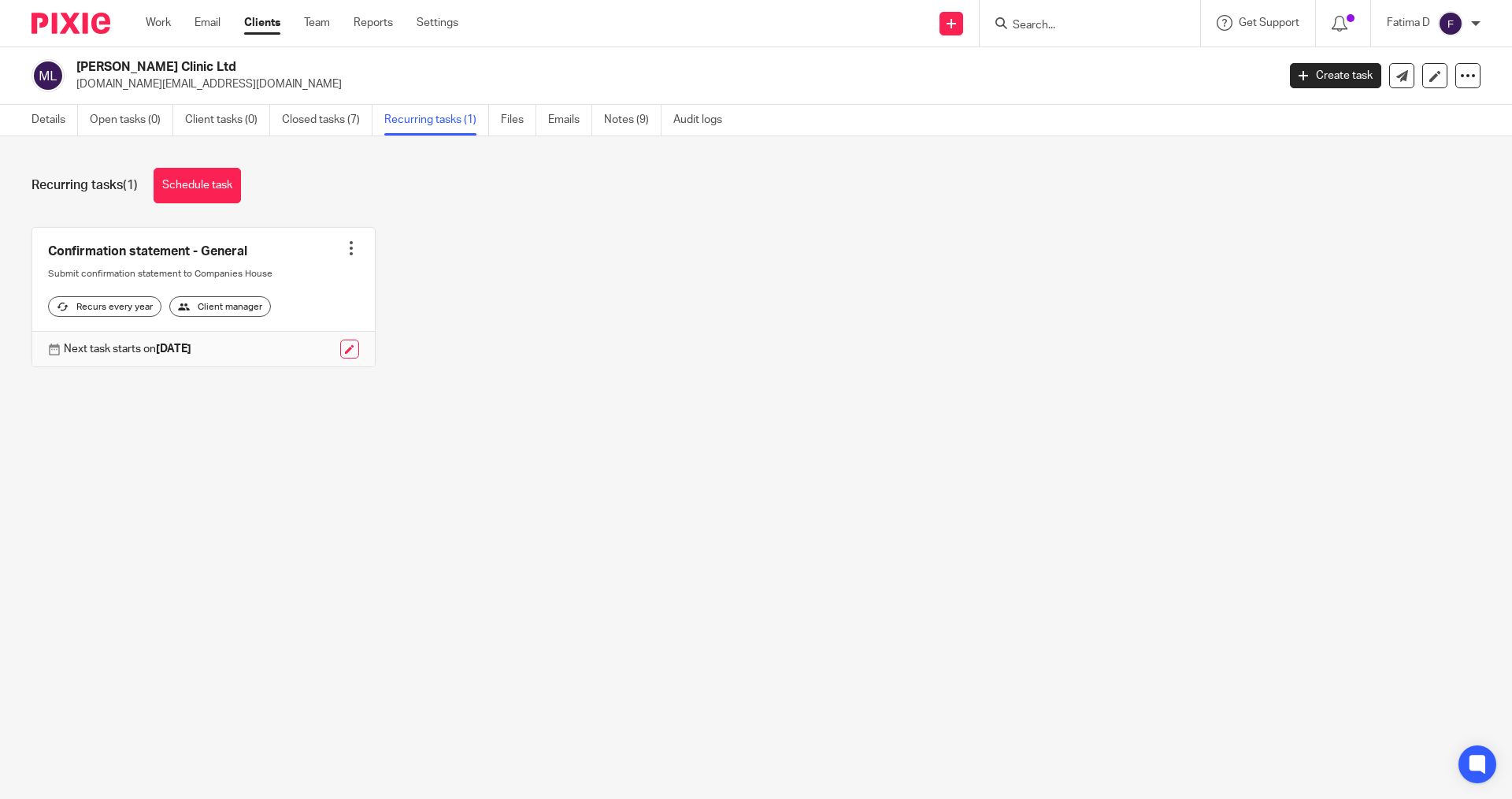
click at [344, 245] on div at bounding box center [351, 248] width 16 height 16
click at [313, 344] on span "Cancel schedule" at bounding box center [286, 348] width 83 height 11
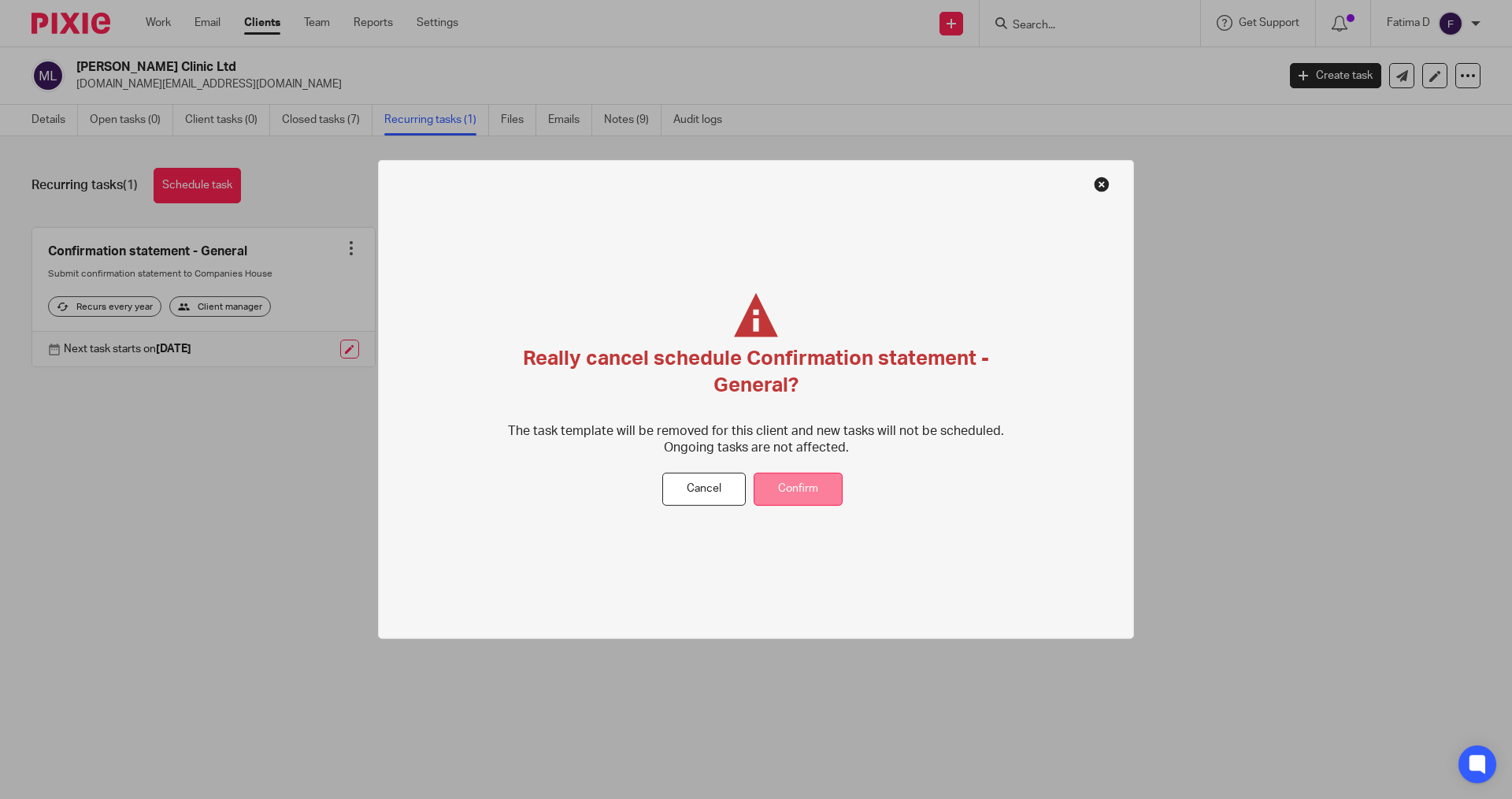
click at [806, 486] on button "Confirm" at bounding box center [798, 489] width 89 height 34
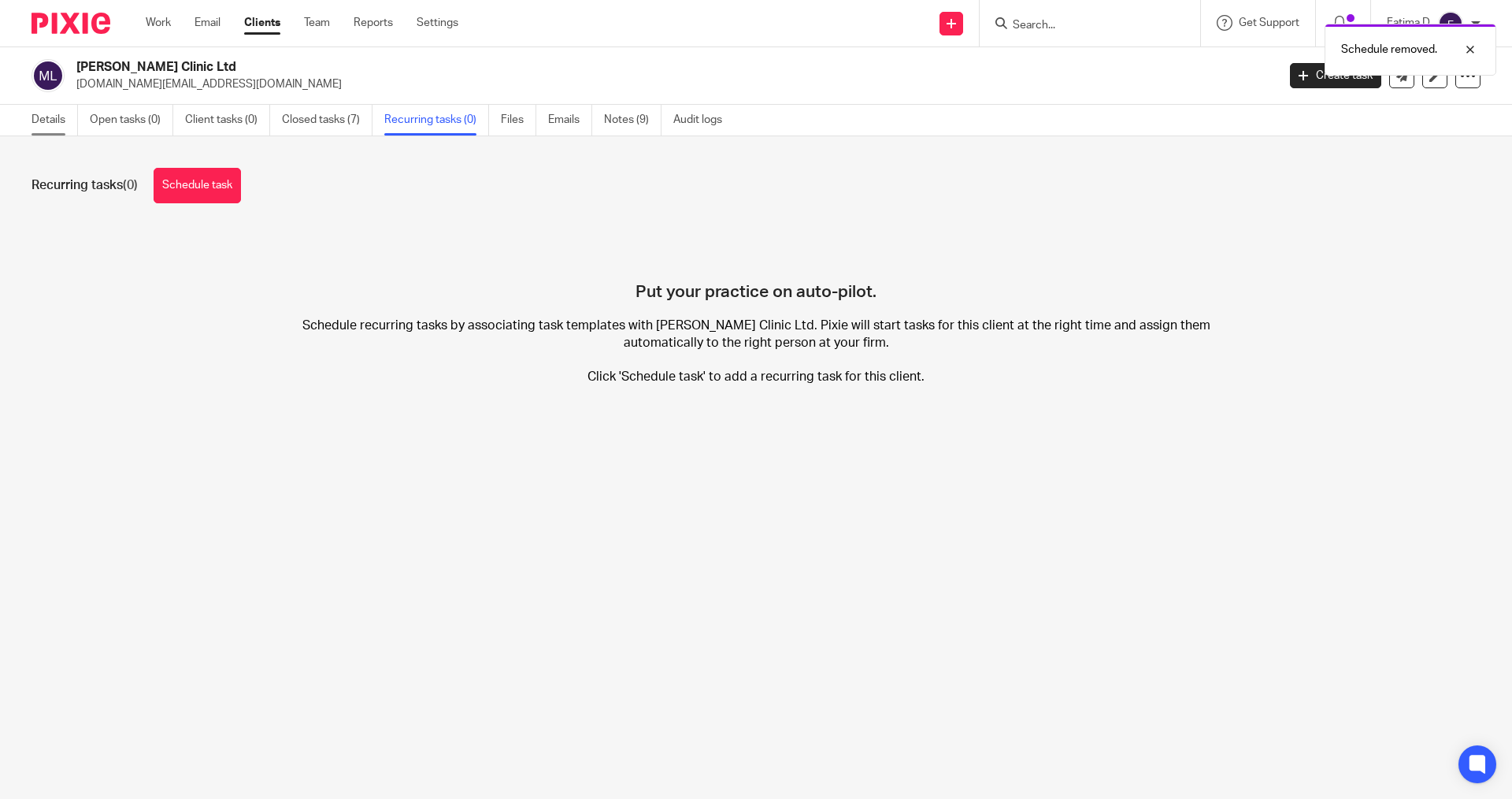
click at [59, 119] on link "Details" at bounding box center [54, 120] width 46 height 31
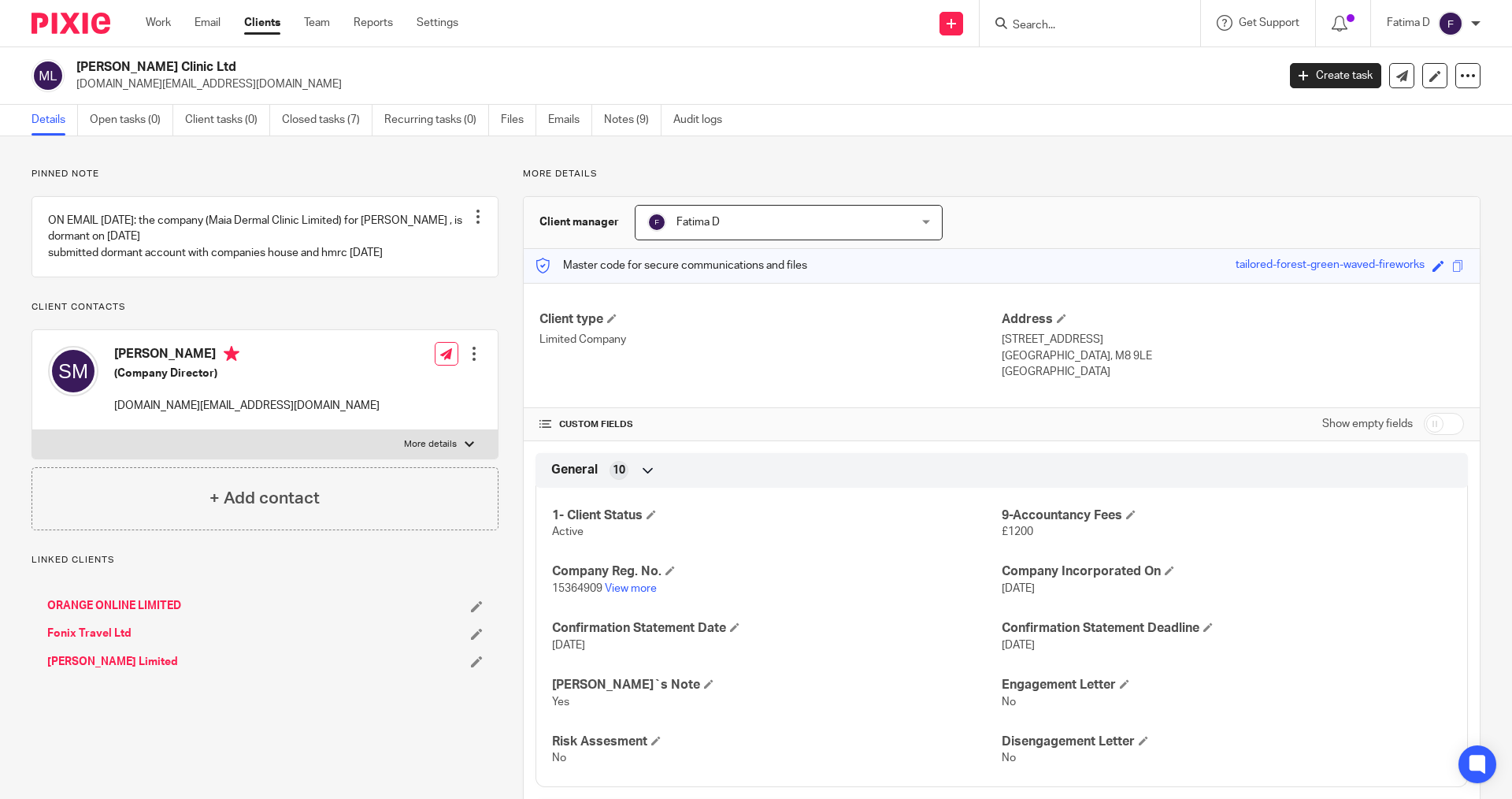
click at [110, 669] on link "[PERSON_NAME] Limited" at bounding box center [112, 662] width 131 height 16
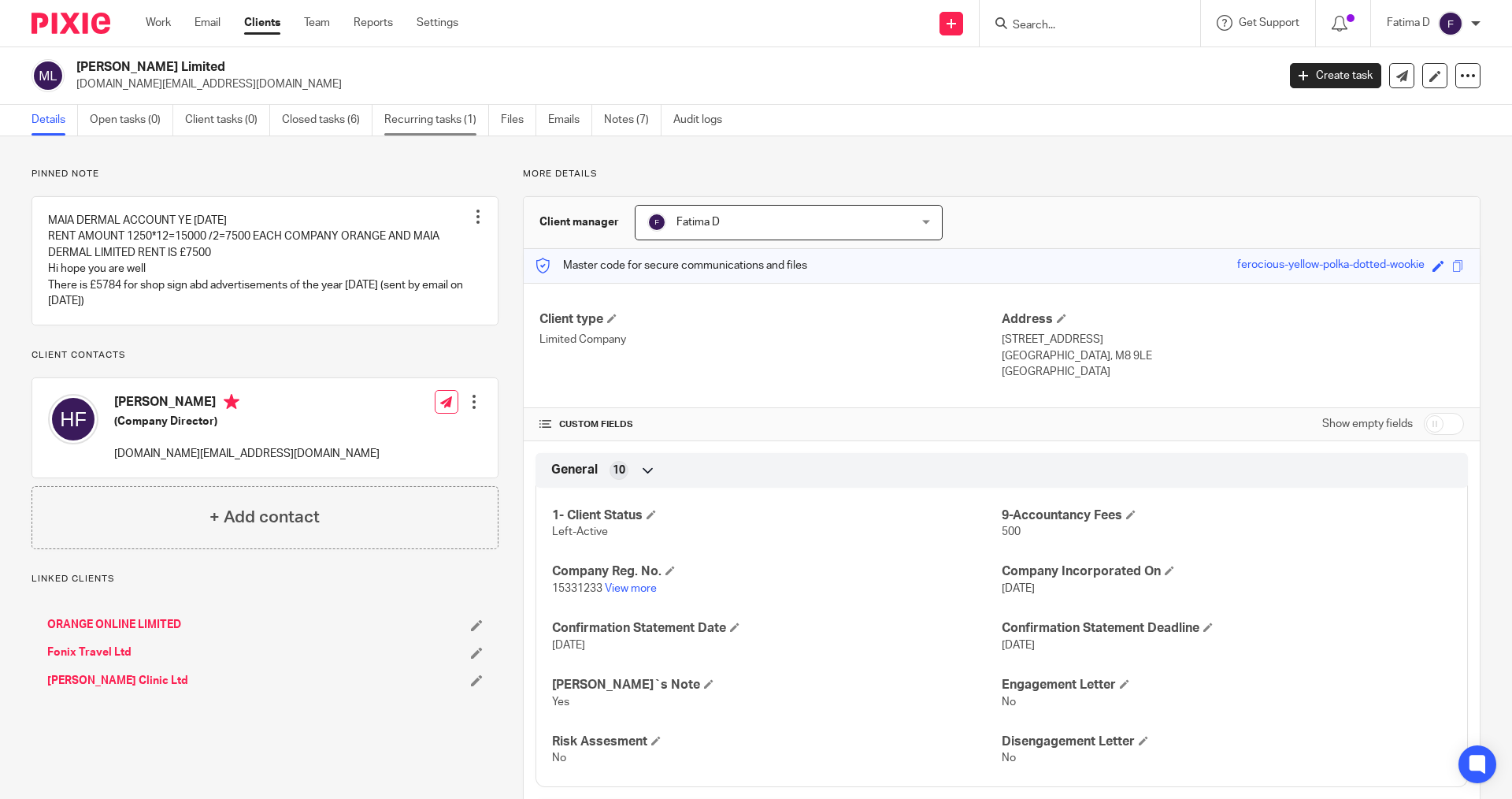
click at [419, 114] on link "Recurring tasks (1)" at bounding box center [436, 120] width 105 height 31
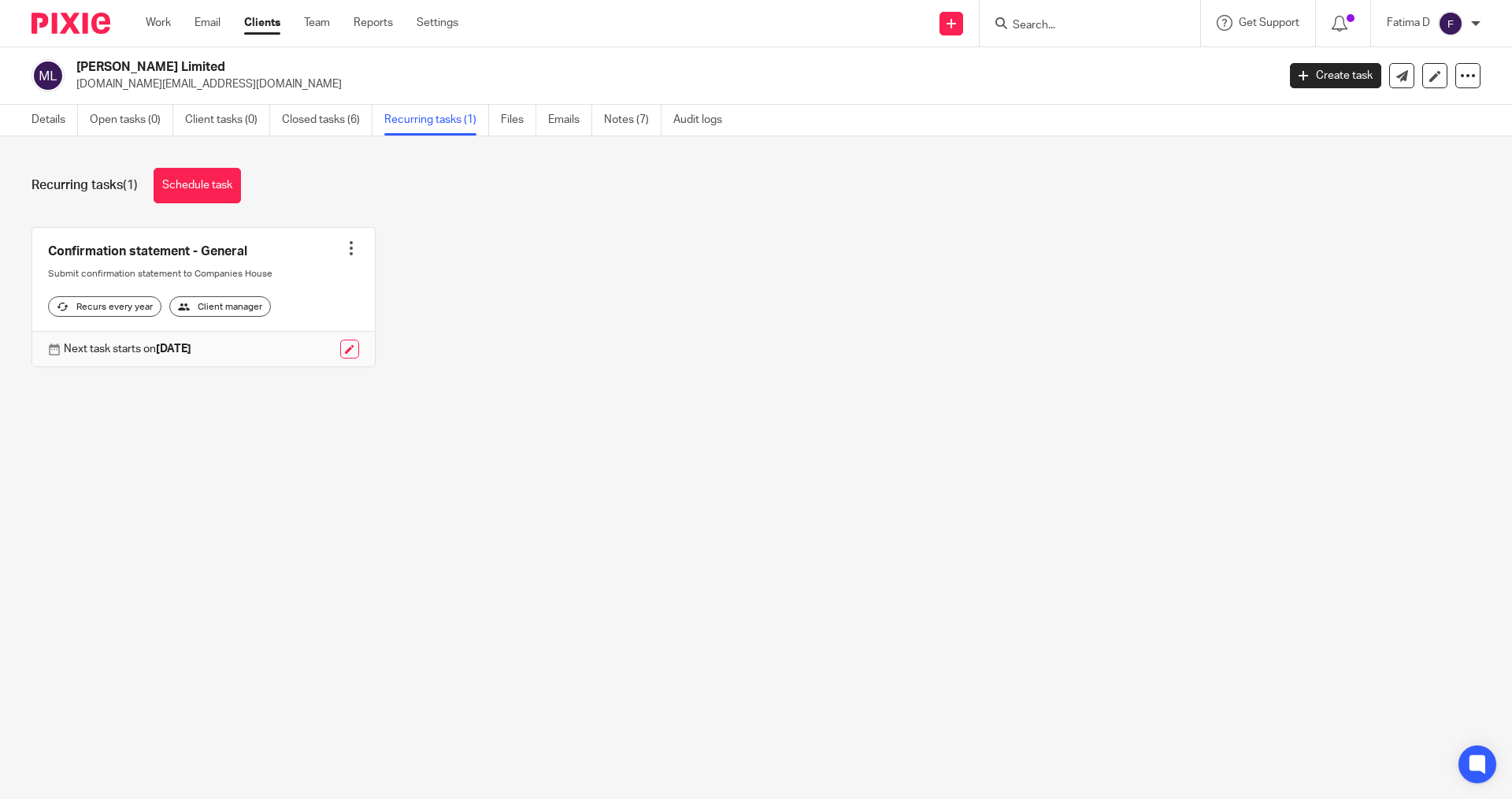
click at [344, 252] on div at bounding box center [351, 248] width 16 height 16
click at [295, 342] on span "Cancel schedule" at bounding box center [286, 348] width 83 height 11
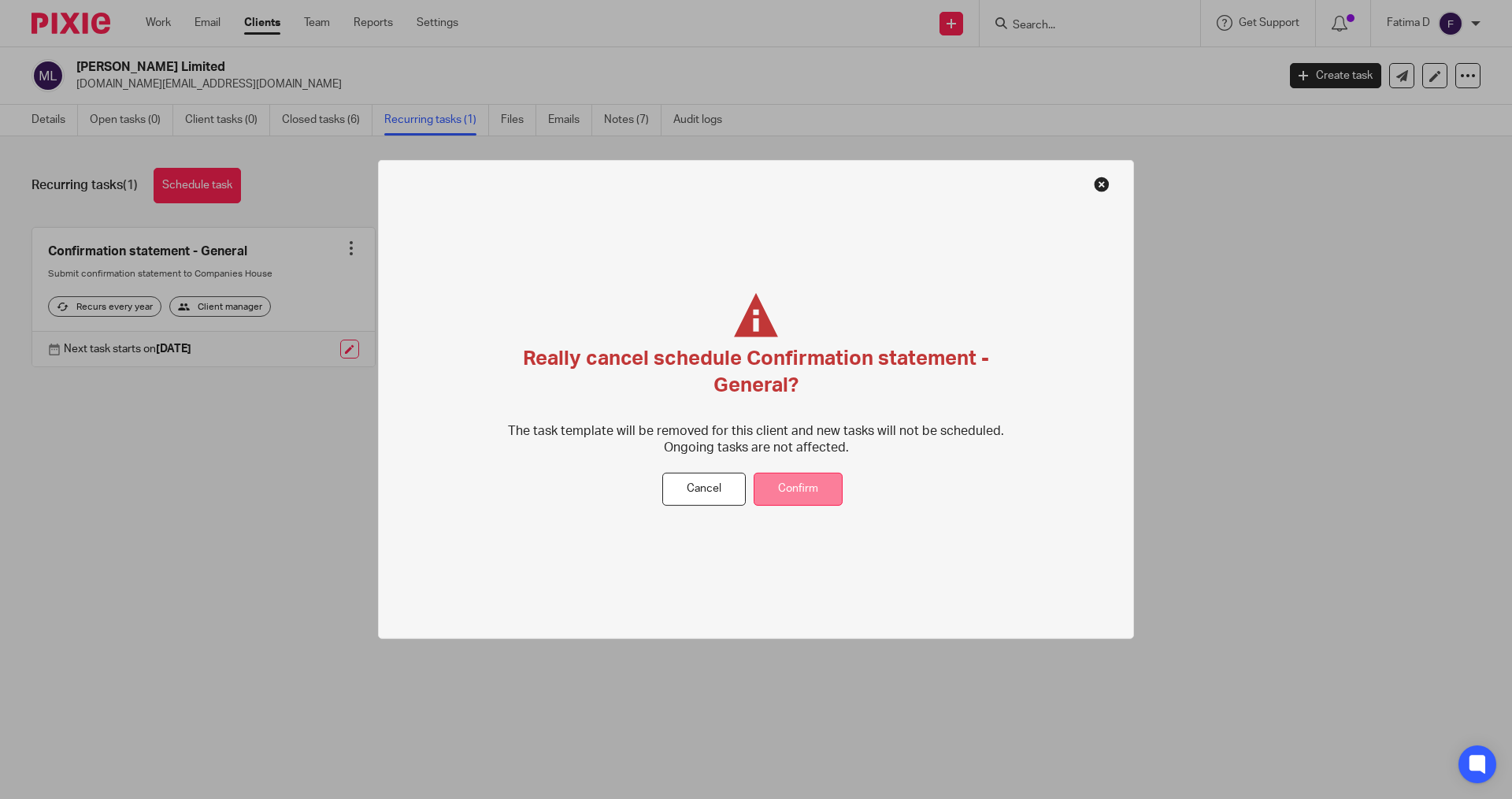
click at [813, 489] on button "Confirm" at bounding box center [798, 489] width 89 height 34
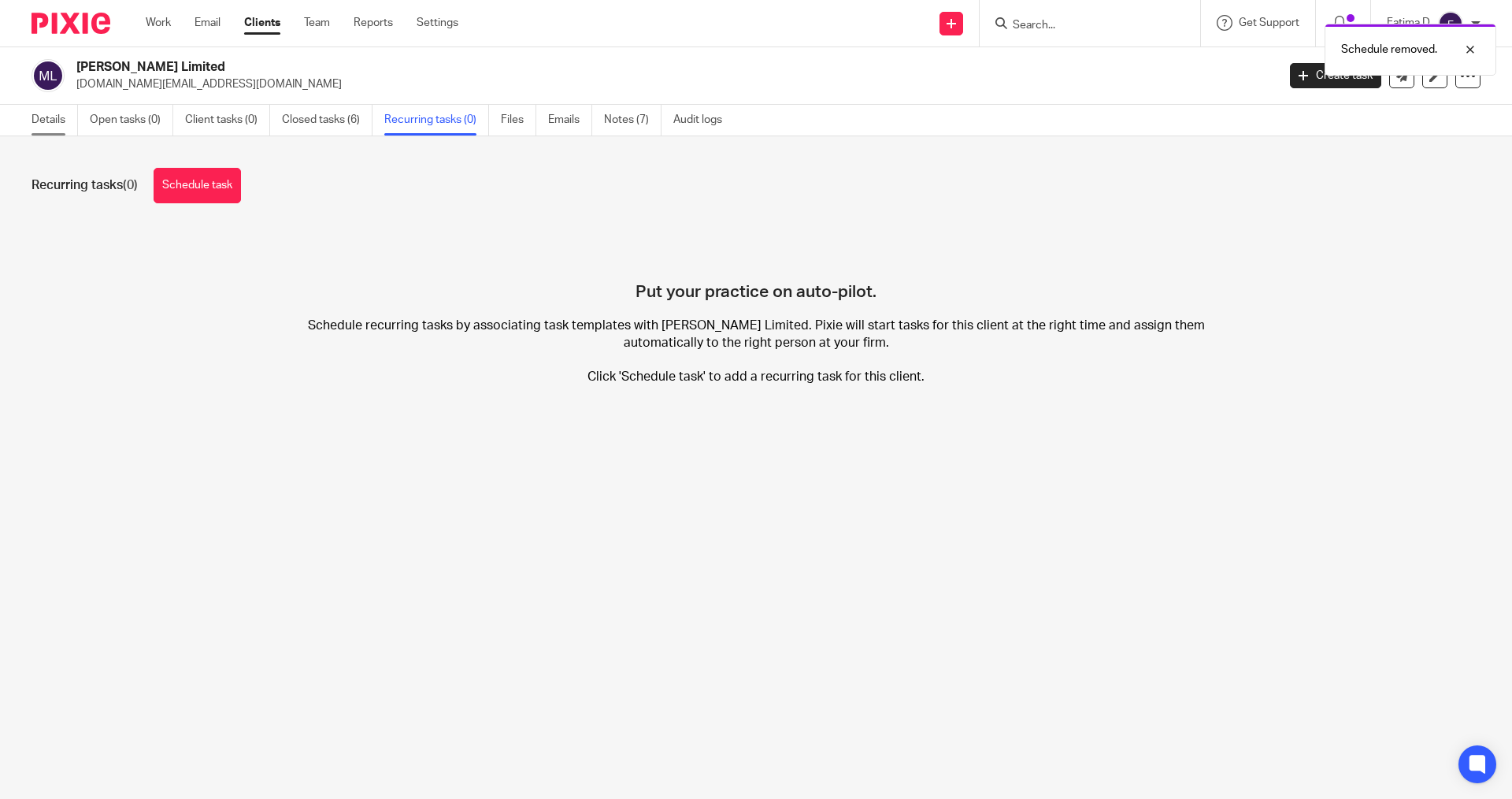
click at [58, 119] on link "Details" at bounding box center [54, 120] width 46 height 31
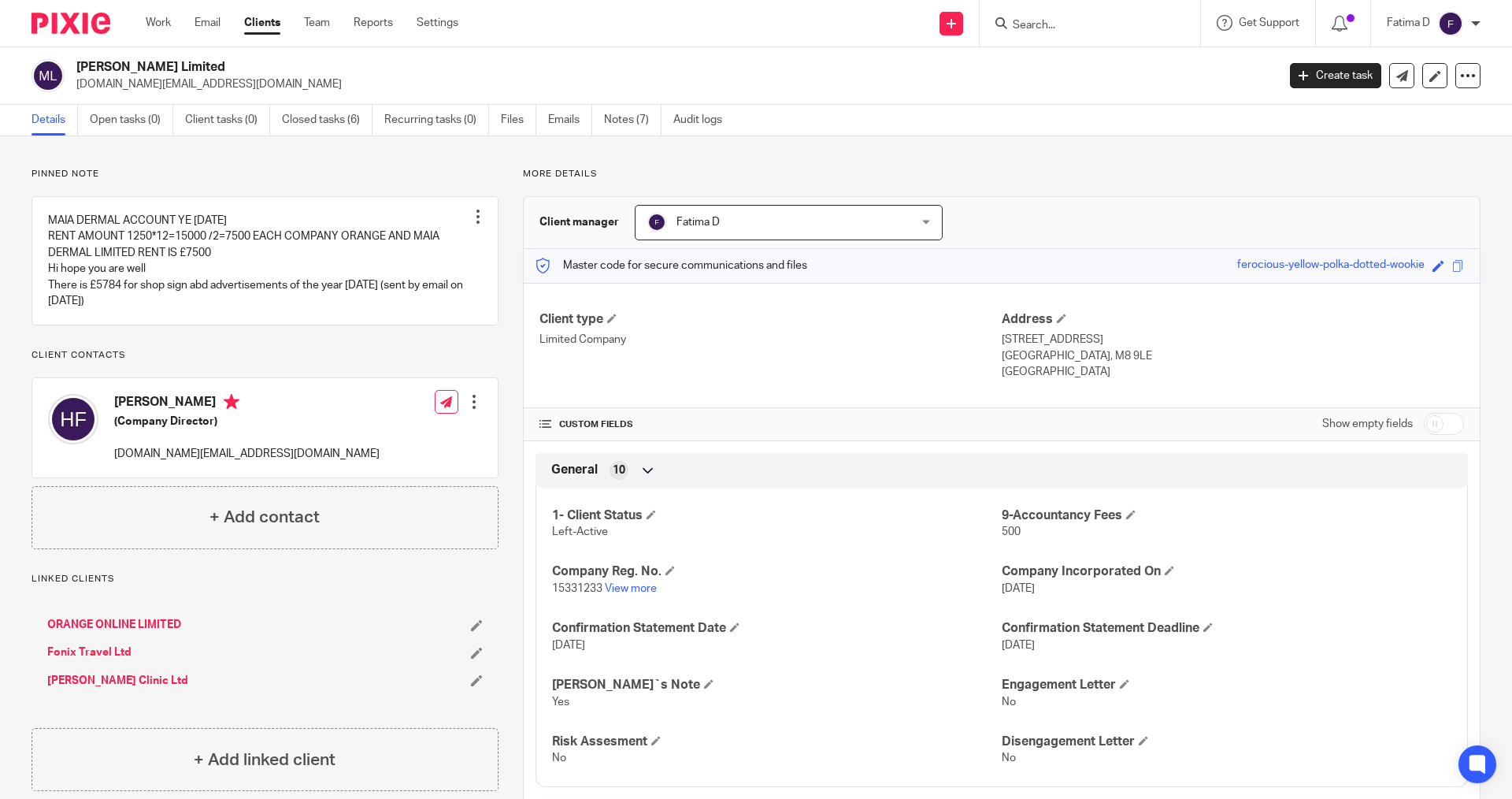
click at [87, 654] on link "Fonix Travel Ltd" at bounding box center [89, 652] width 84 height 16
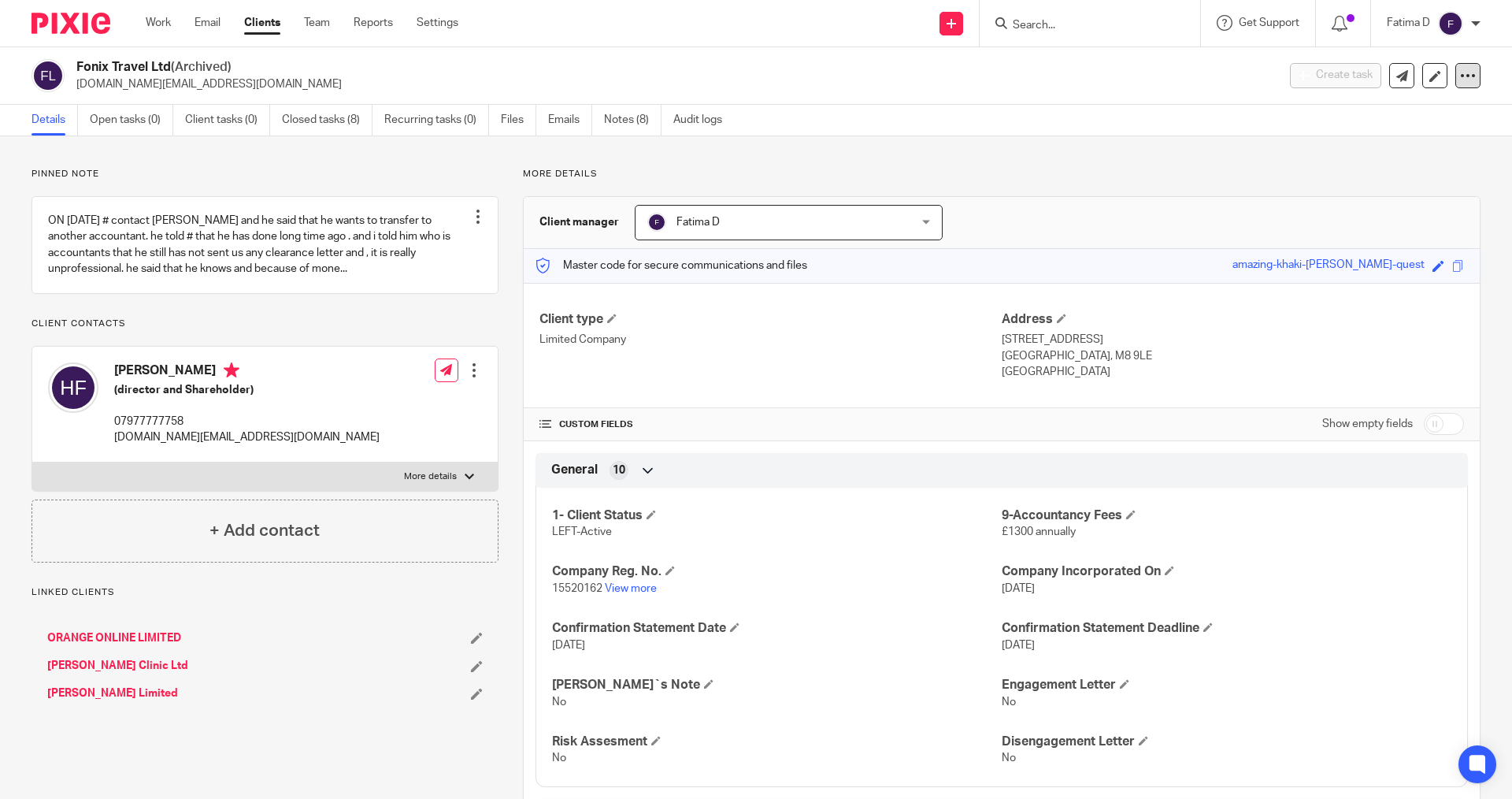
click at [1460, 75] on icon at bounding box center [1468, 76] width 16 height 16
click at [1351, 181] on button "Unarchive client" at bounding box center [1371, 183] width 174 height 20
click at [1028, 20] on div "Client unarchived." at bounding box center [1126, 45] width 740 height 60
click at [1016, 16] on body "Work Email Clients Team Reports Settings Work Email Clients Team Reports Settin…" at bounding box center [756, 399] width 1512 height 799
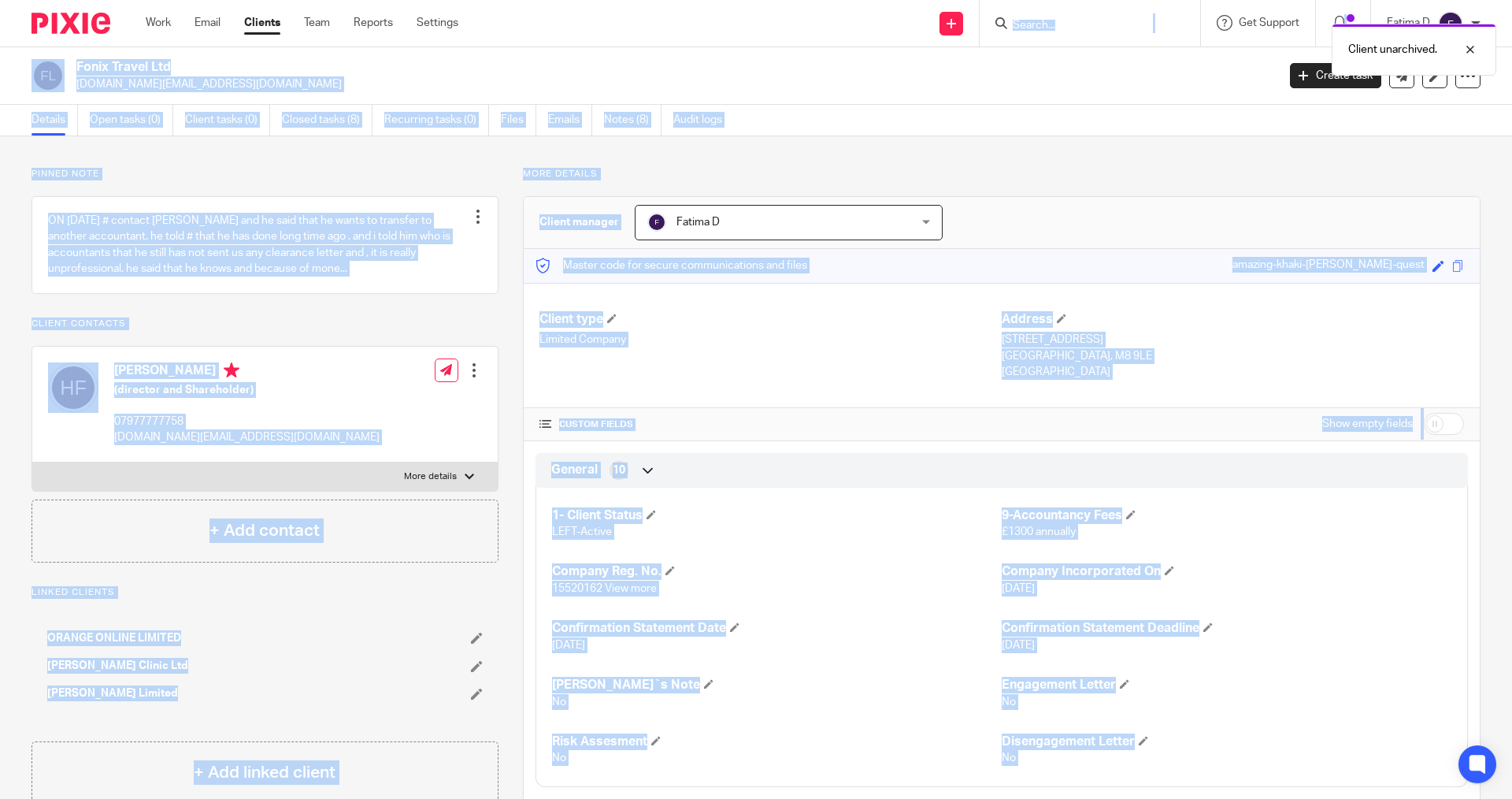
click at [1038, 43] on div "Client unarchived." at bounding box center [1126, 45] width 740 height 60
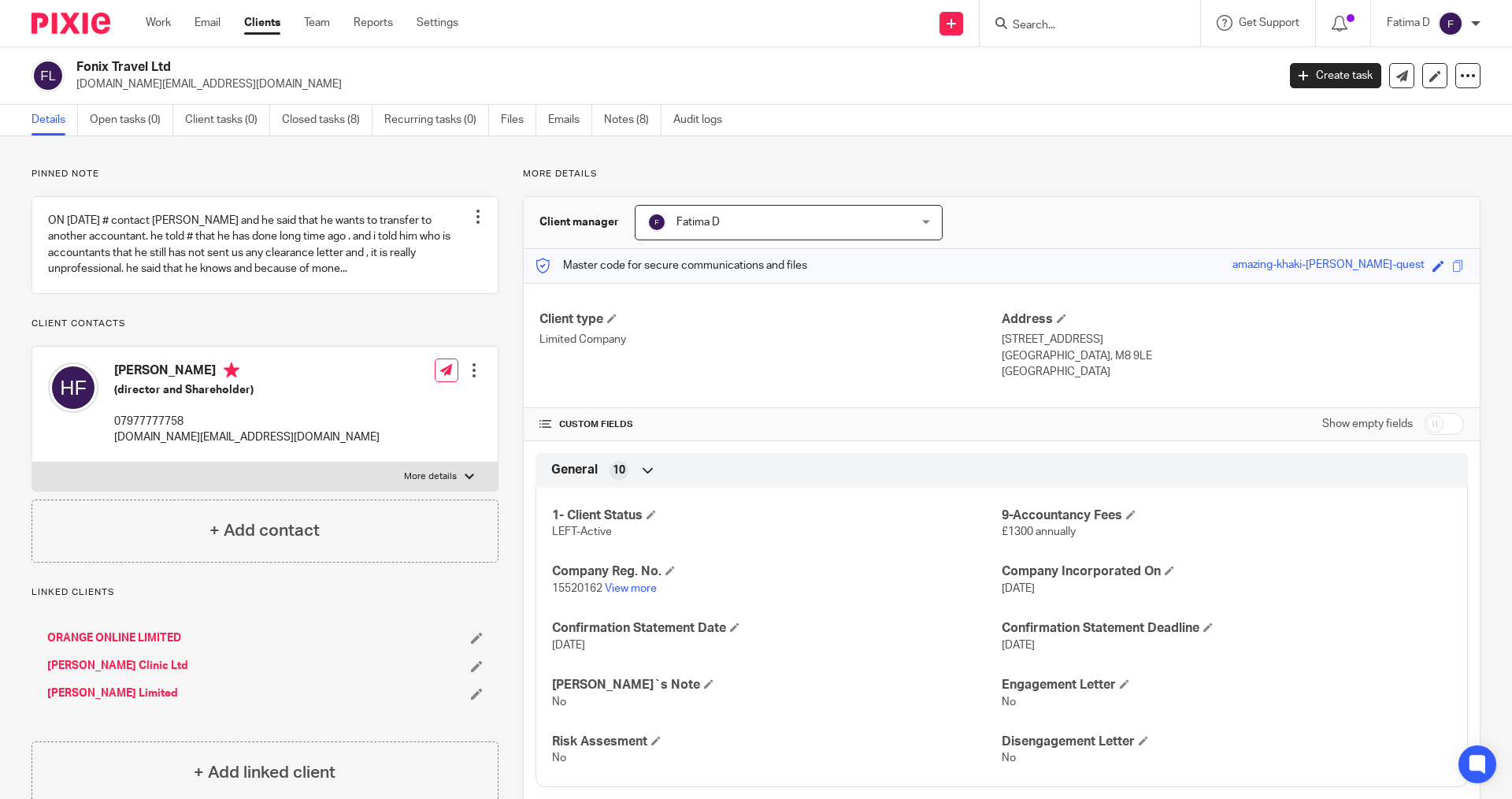
click at [1029, 24] on input "Search" at bounding box center [1083, 26] width 142 height 14
type input "ITS"
click at [1055, 57] on link at bounding box center [1171, 68] width 326 height 36
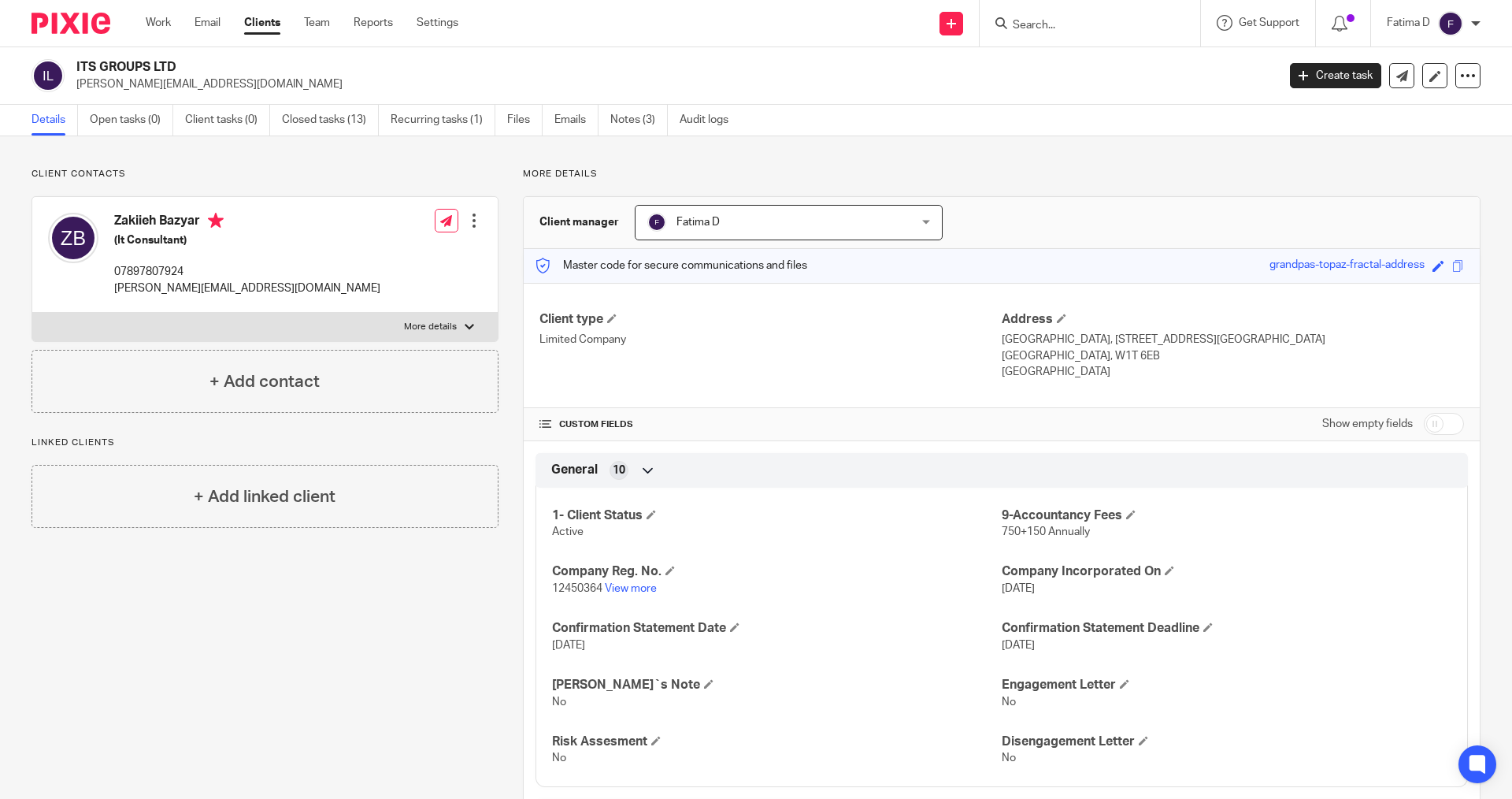
click at [467, 325] on div at bounding box center [469, 326] width 10 height 10
click at [32, 313] on input "More details" at bounding box center [31, 312] width 1 height 1
checkbox input "true"
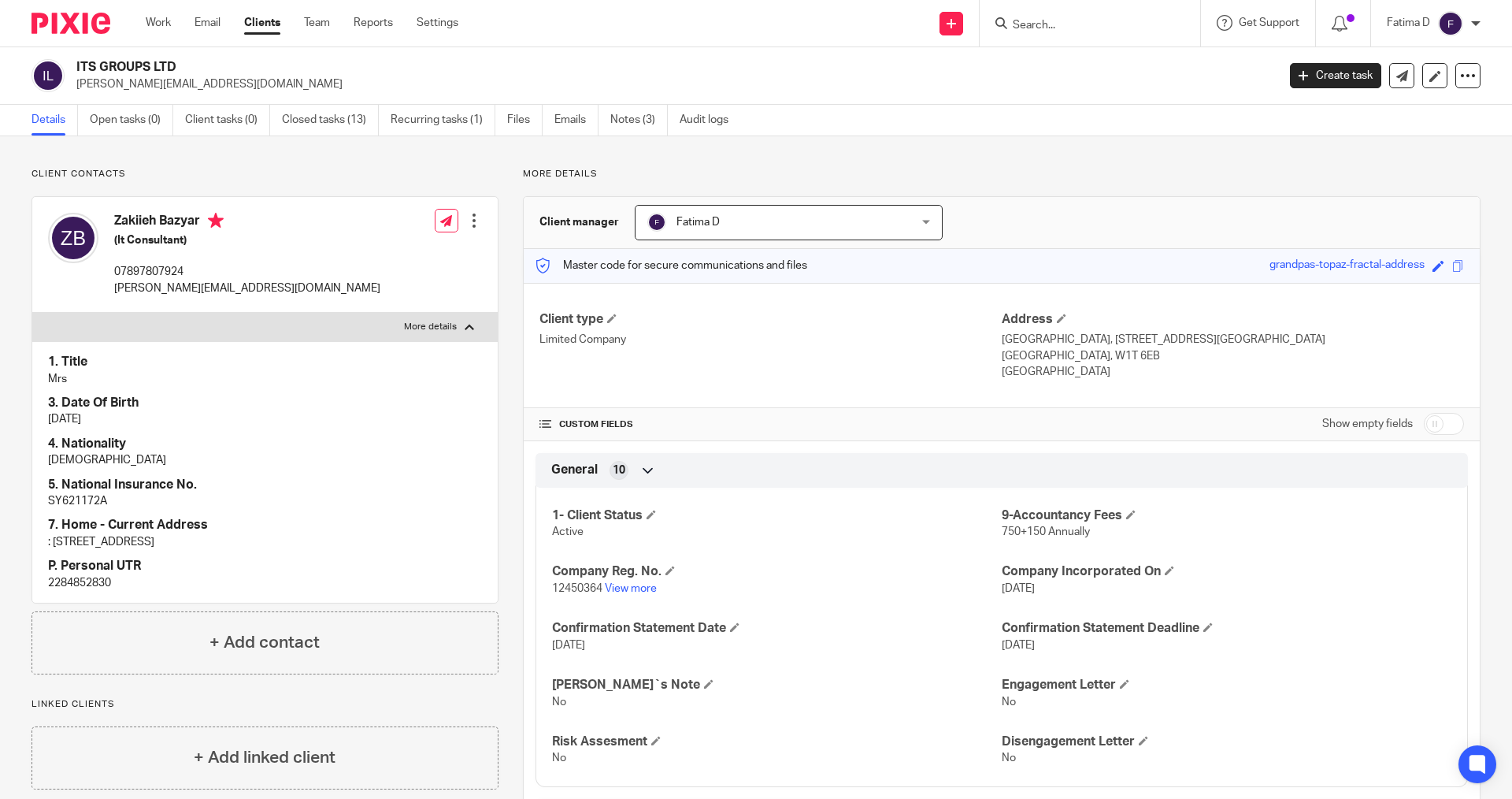
click at [90, 581] on p "2284852830" at bounding box center [265, 583] width 434 height 16
copy p "2284852830"
click at [640, 587] on link "View more" at bounding box center [631, 588] width 52 height 11
drag, startPoint x: 223, startPoint y: 284, endPoint x: 114, endPoint y: 290, distance: 109.2
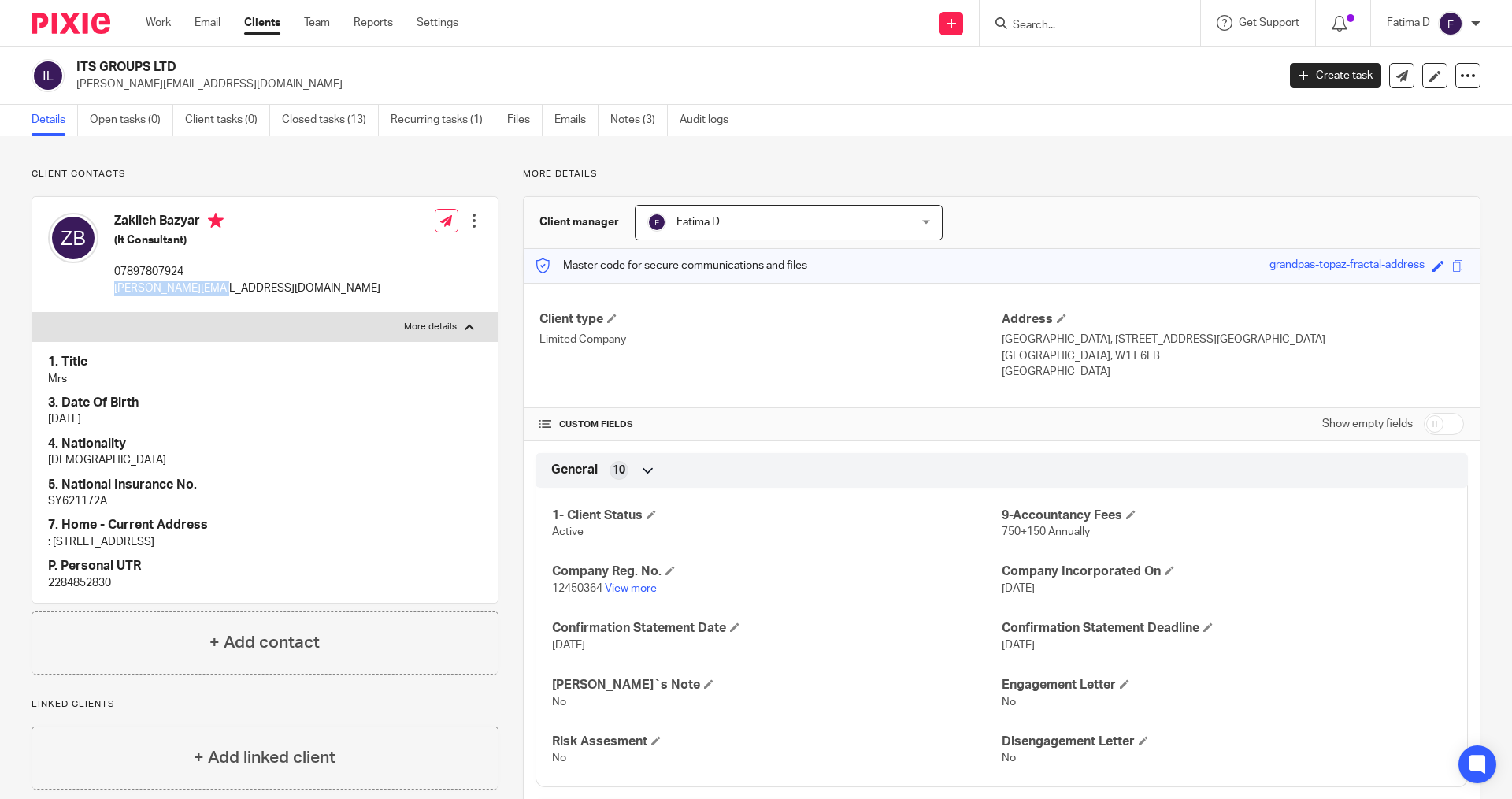
click at [114, 290] on p "a.bazyar@gmail.com" at bounding box center [247, 288] width 267 height 16
copy p "a.bazyar@gmail.com"
click at [80, 495] on p "SY621172A" at bounding box center [265, 501] width 434 height 16
copy p "SY621172A"
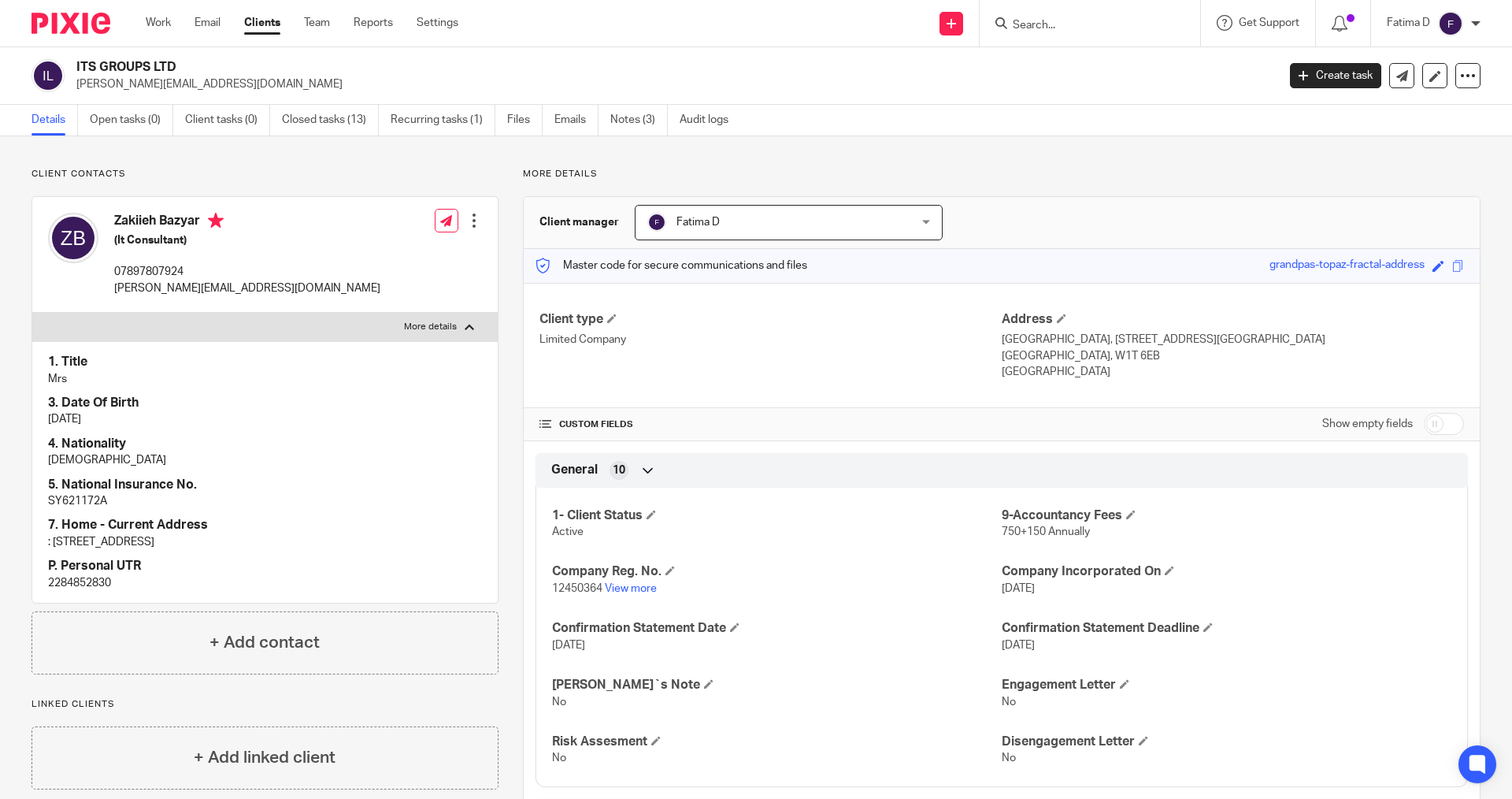
click at [99, 579] on p "2284852830" at bounding box center [265, 583] width 434 height 16
click at [99, 579] on p "2284852830" at bounding box center [265, 583] width 434 height 16
copy p "2284852830"
click at [1043, 26] on input "Search" at bounding box center [1083, 26] width 142 height 14
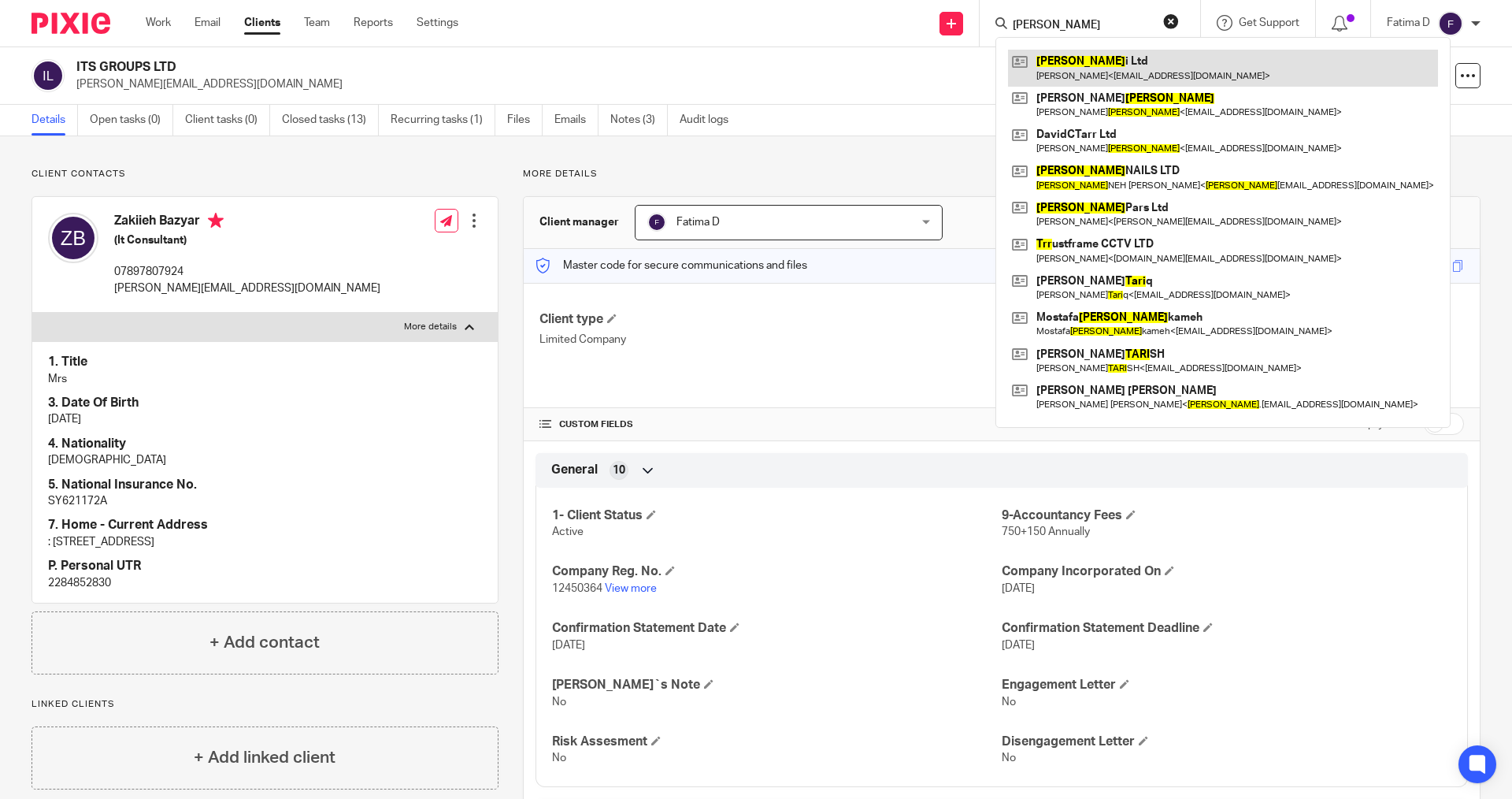
type input "TARR"
click at [1066, 64] on link at bounding box center [1223, 68] width 430 height 36
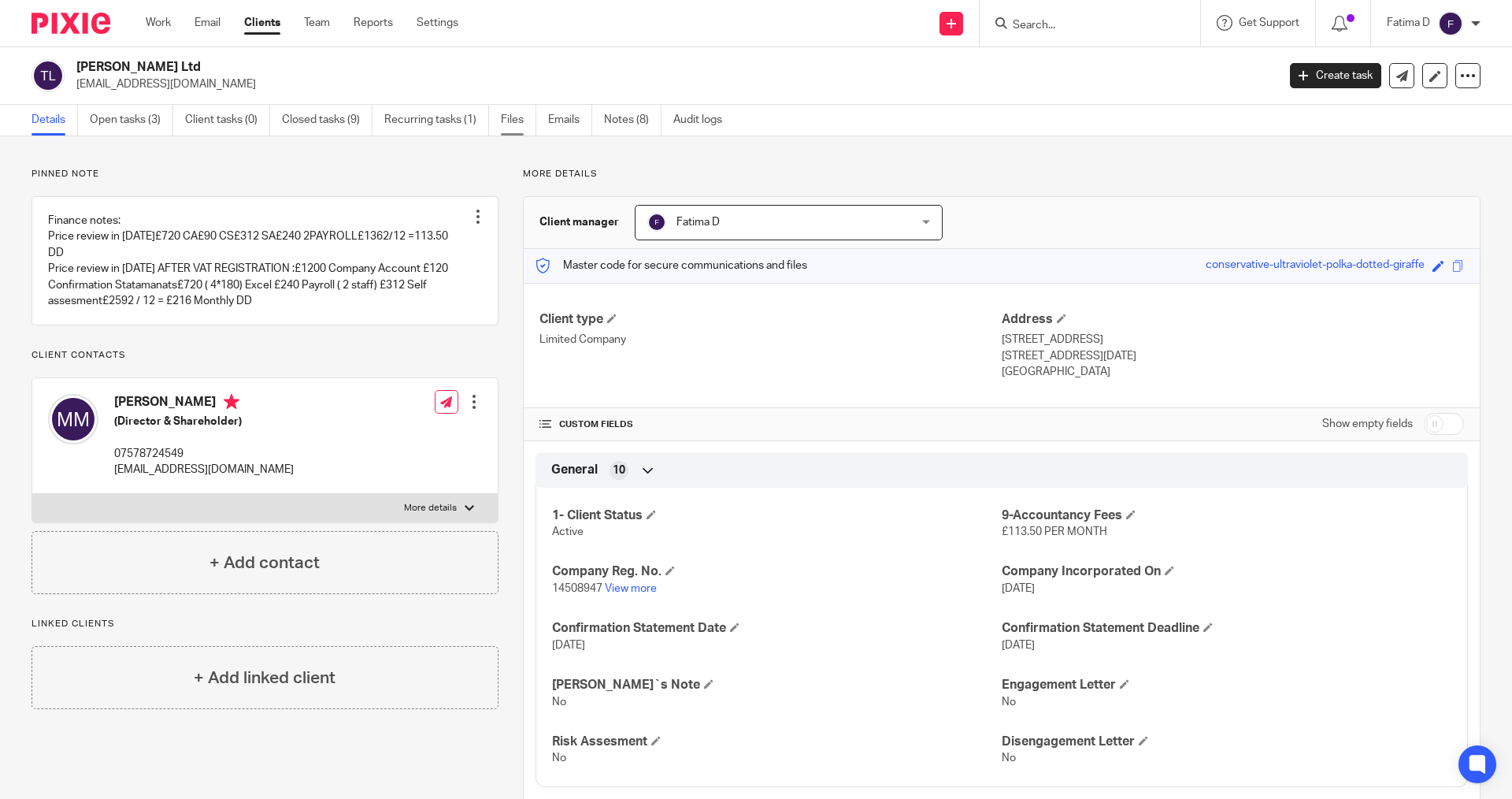
click at [511, 111] on link "Files" at bounding box center [519, 120] width 36 height 31
click at [509, 116] on link "Files" at bounding box center [519, 120] width 36 height 31
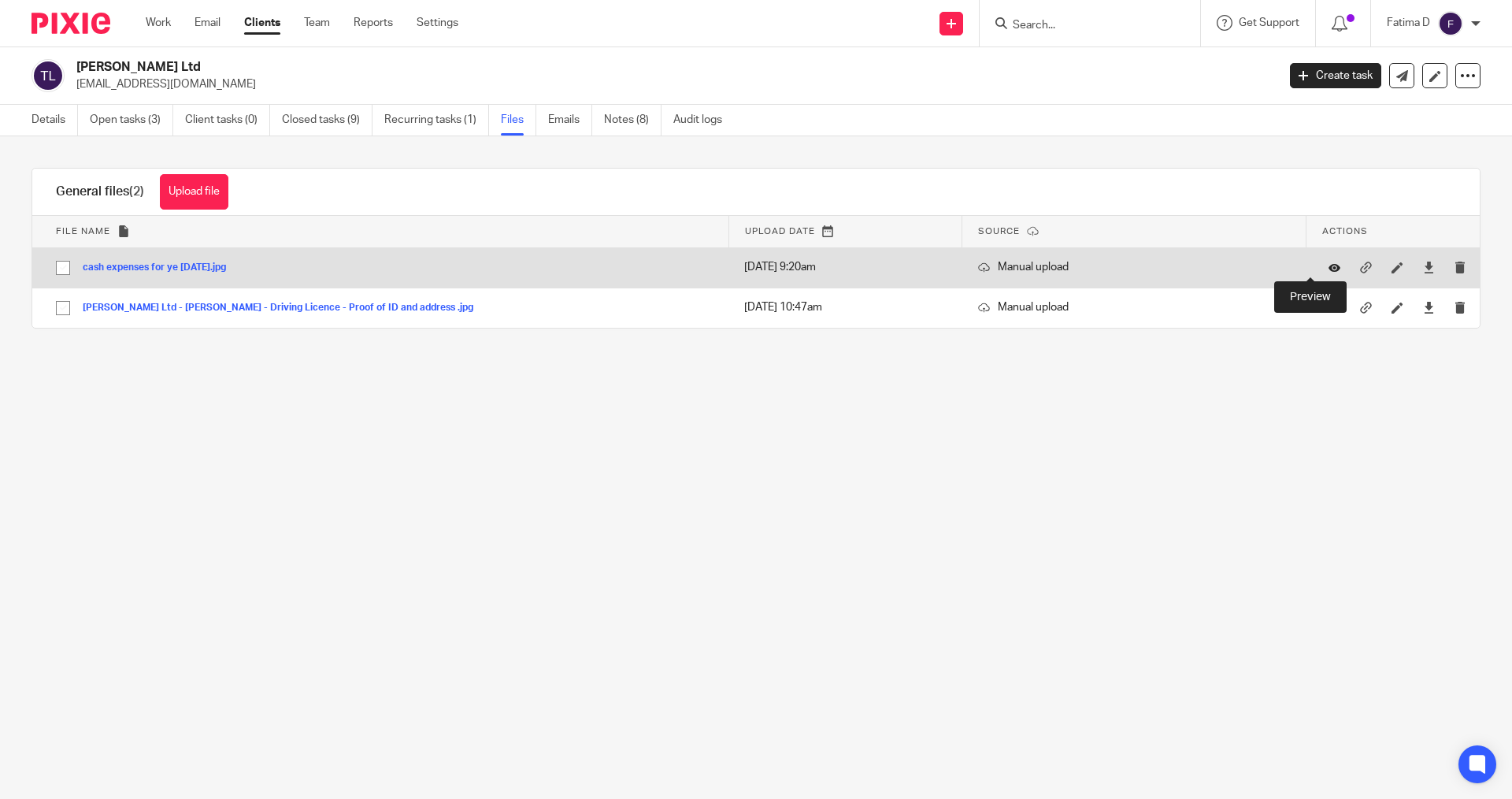
click at [1329, 267] on icon at bounding box center [1334, 267] width 12 height 12
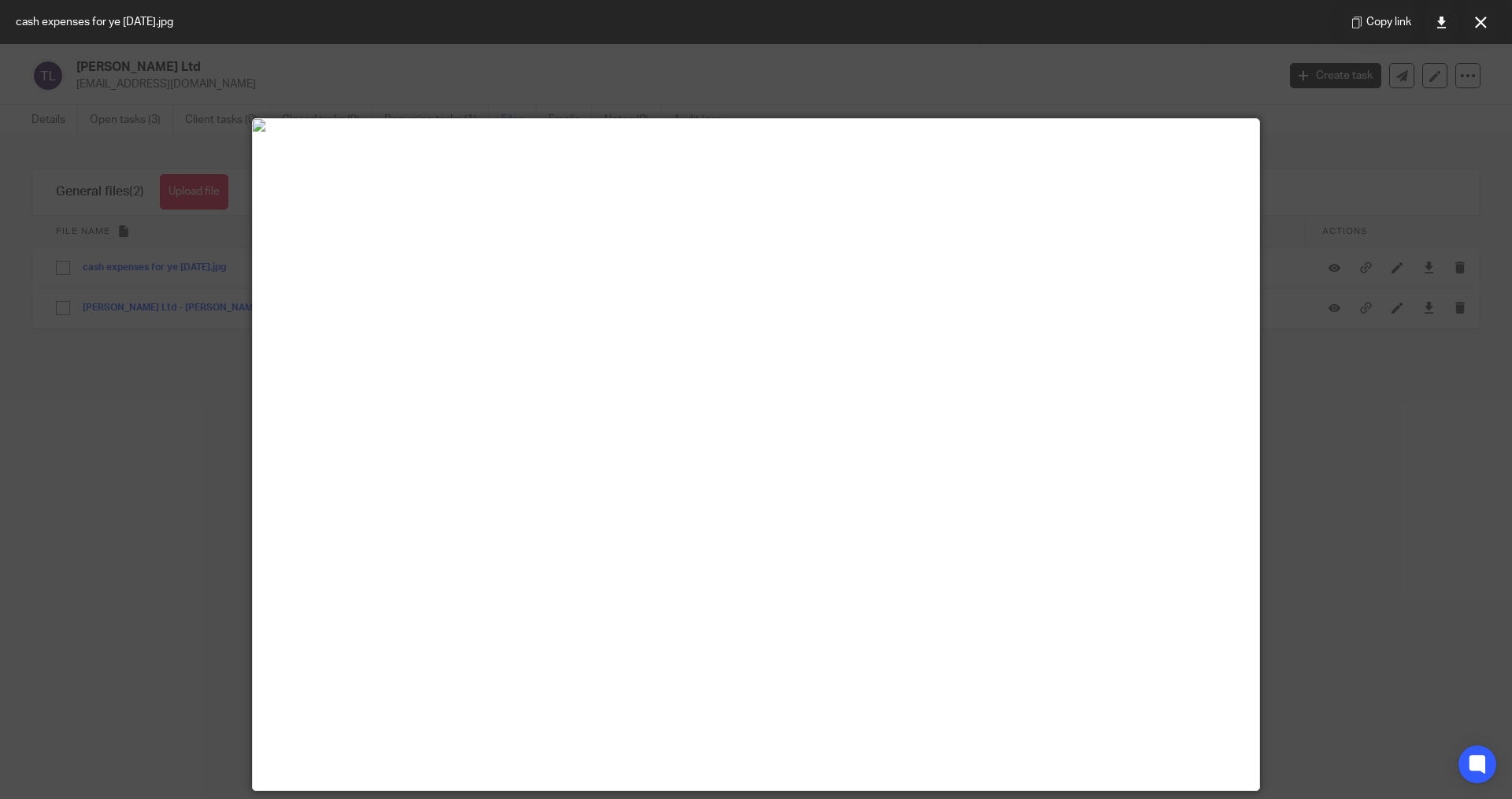
click at [1339, 287] on div at bounding box center [756, 399] width 1512 height 799
click at [1480, 24] on icon at bounding box center [1481, 22] width 12 height 12
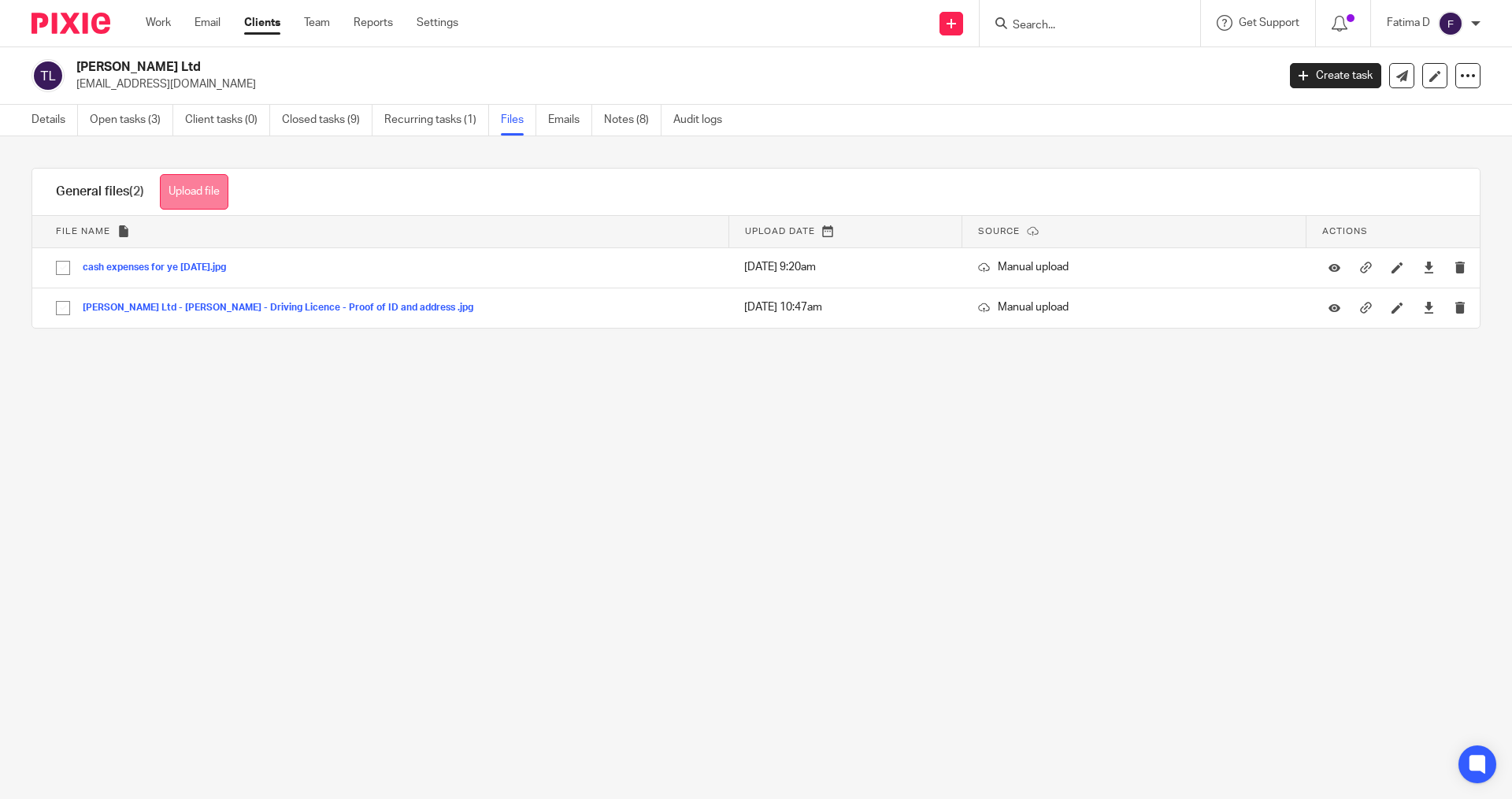
click at [218, 196] on button "Upload file" at bounding box center [194, 192] width 68 height 36
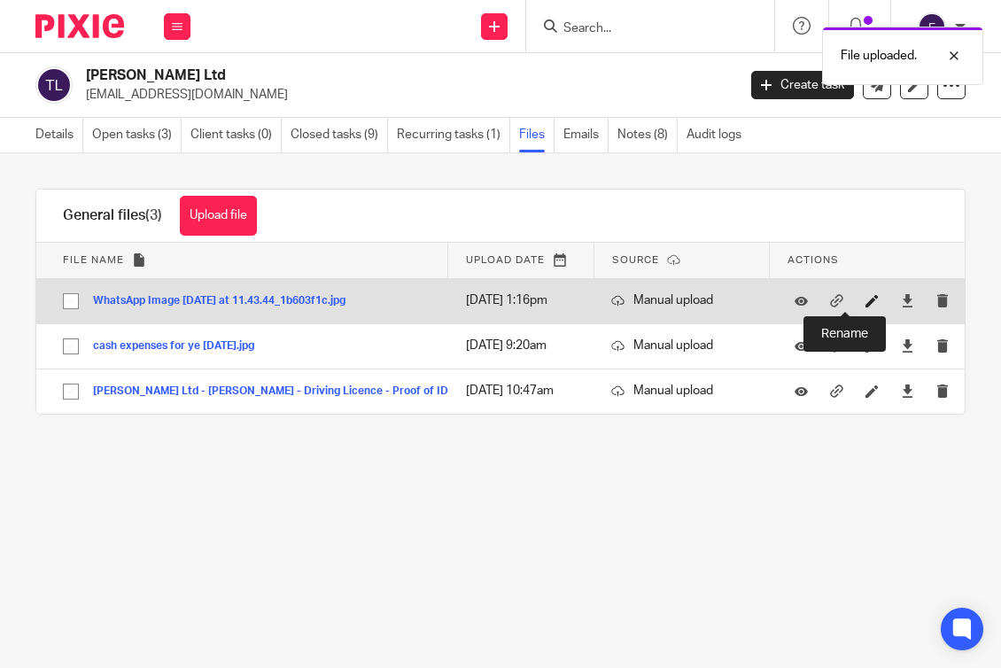
click at [866, 300] on icon at bounding box center [872, 300] width 13 height 13
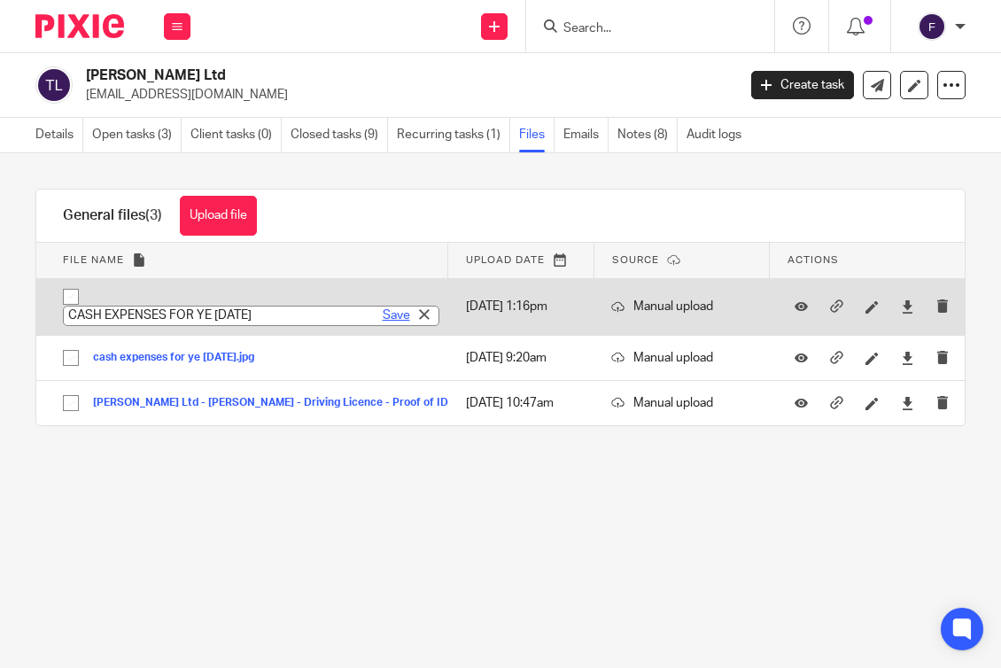
type input "CASH EXPENSES FOR YE [DATE]"
click at [383, 312] on link "Save" at bounding box center [396, 316] width 27 height 18
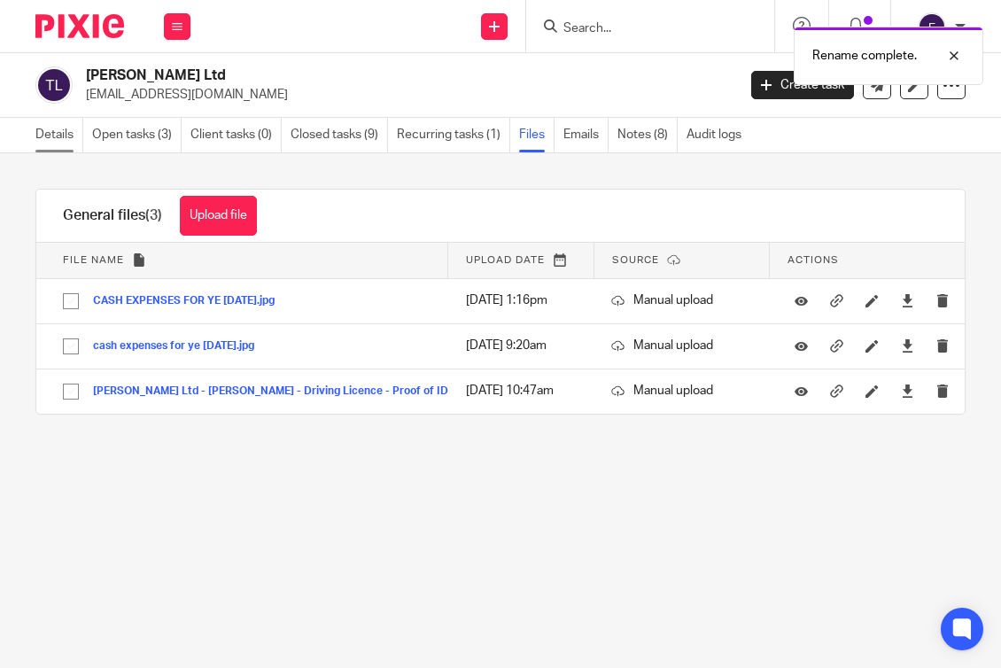
click at [57, 133] on link "Details" at bounding box center [59, 135] width 48 height 35
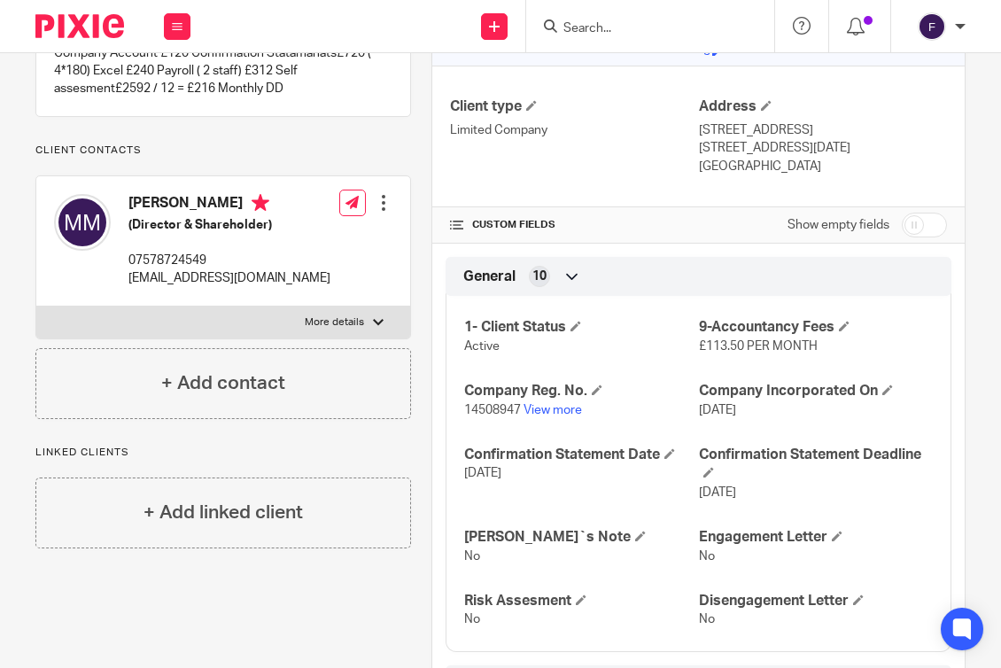
scroll to position [266, 0]
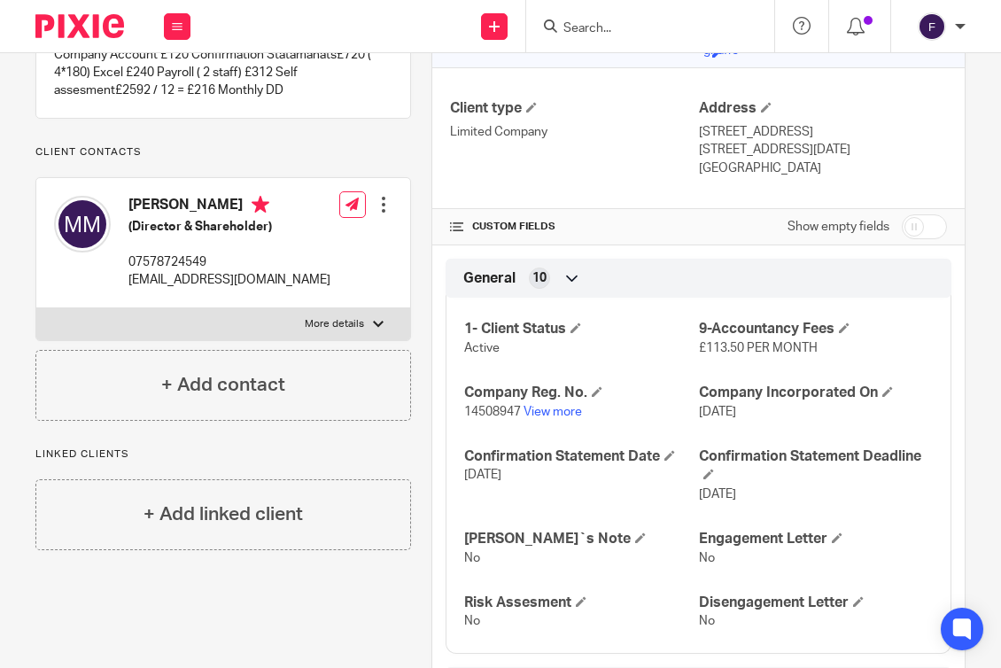
click at [373, 319] on div at bounding box center [378, 324] width 11 height 11
click at [36, 308] on input "More details" at bounding box center [35, 308] width 1 height 1
checkbox input "true"
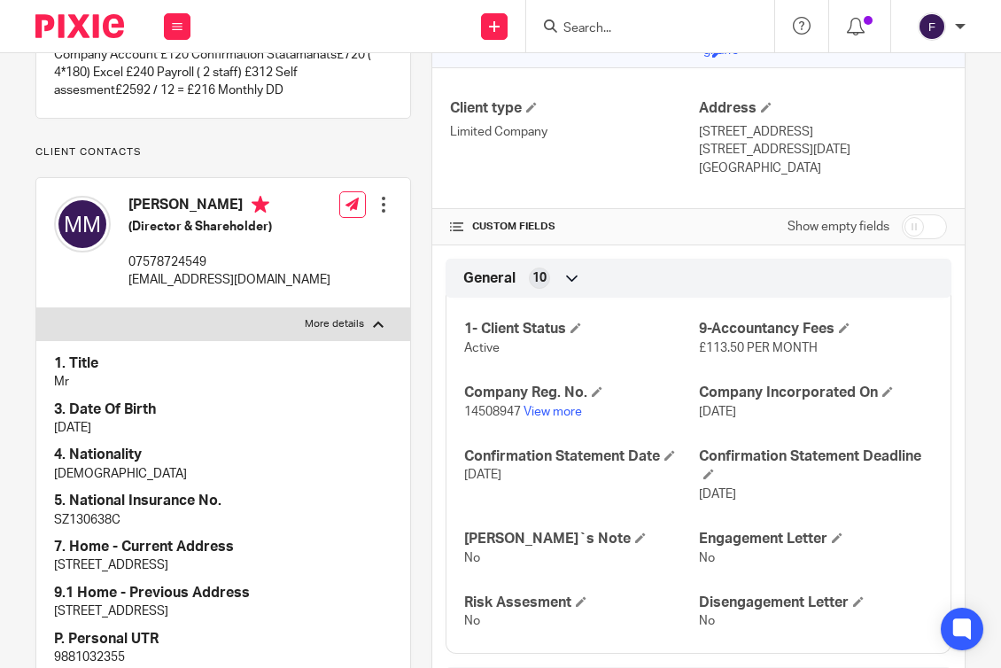
click at [104, 652] on p "9881032355" at bounding box center [223, 658] width 339 height 18
copy p "9881032355"
click at [171, 281] on p "[EMAIL_ADDRESS][DOMAIN_NAME]" at bounding box center [229, 280] width 202 height 18
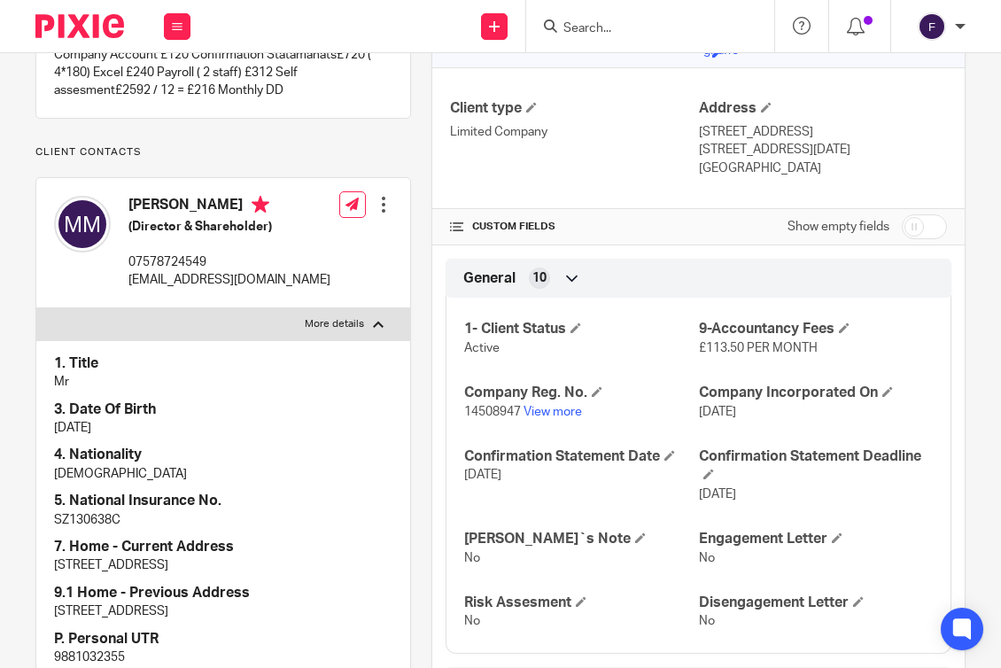
drag, startPoint x: 171, startPoint y: 281, endPoint x: 330, endPoint y: 271, distance: 158.9
click at [330, 271] on div "Mahdi Rajabi Marzdashti (Director & Shareholder) 07578724549 mahdirajabi82@yaho…" at bounding box center [223, 243] width 374 height 130
drag, startPoint x: 305, startPoint y: 276, endPoint x: 130, endPoint y: 282, distance: 174.7
click at [130, 282] on p "[EMAIL_ADDRESS][DOMAIN_NAME]" at bounding box center [229, 280] width 202 height 18
copy p "[EMAIL_ADDRESS][DOMAIN_NAME]"
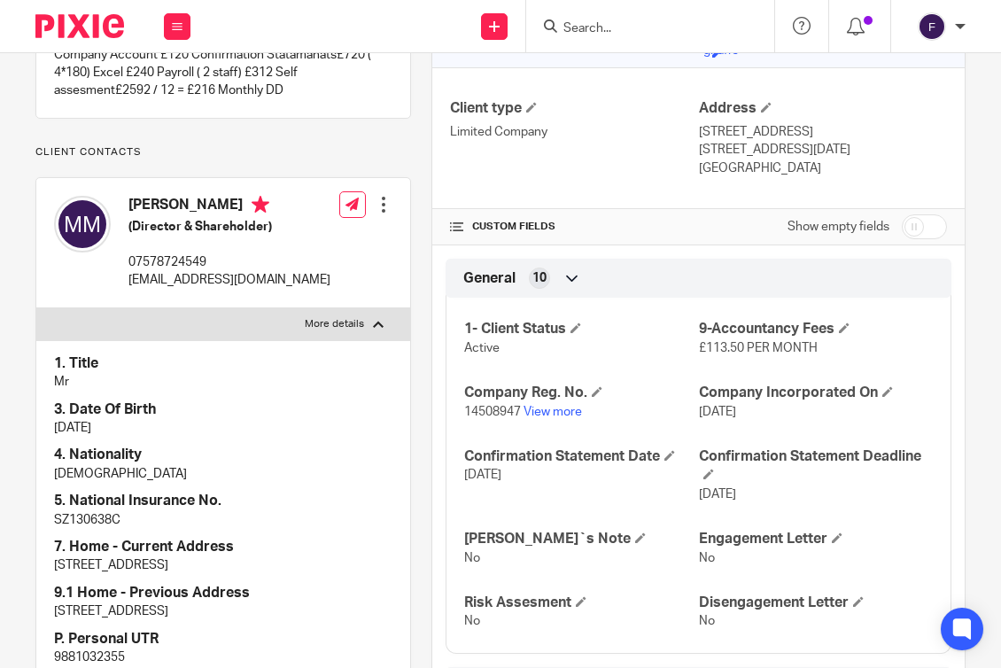
click at [89, 521] on p "SZ130638C" at bounding box center [223, 520] width 339 height 18
copy p "SZ130638C"
drag, startPoint x: 289, startPoint y: 284, endPoint x: 144, endPoint y: 284, distance: 145.3
click at [122, 284] on div "Mahdi Rajabi Marzdashti (Director & Shareholder) 07578724549 mahdirajabi82@yaho…" at bounding box center [192, 243] width 276 height 112
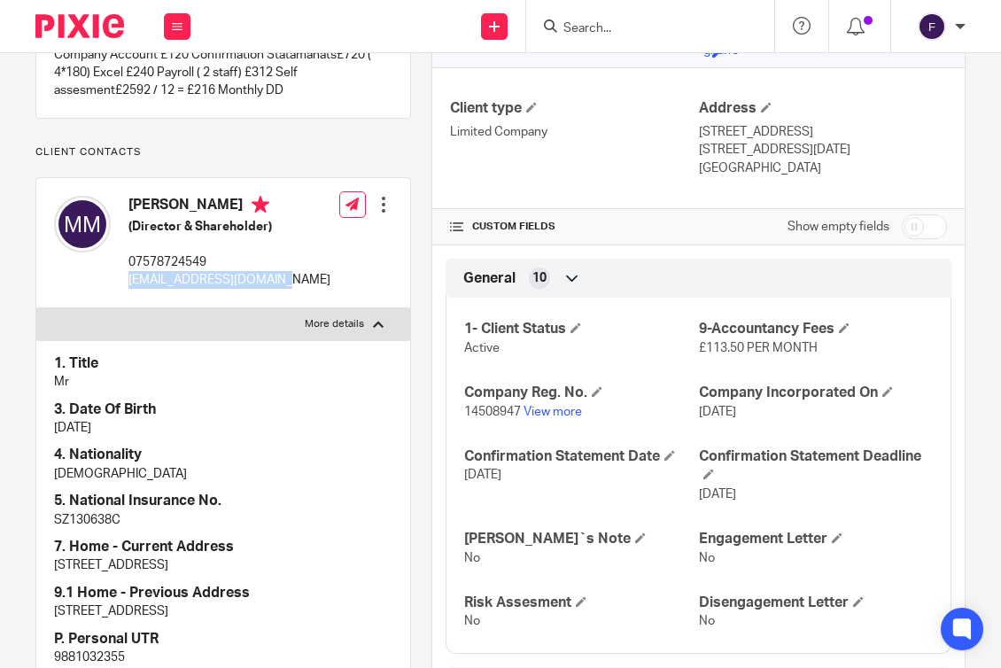
copy p "[EMAIL_ADDRESS][DOMAIN_NAME]"
click at [115, 513] on p "SZ130638C" at bounding box center [223, 520] width 339 height 18
click at [115, 514] on p "SZ130638C" at bounding box center [223, 520] width 339 height 18
copy p "SZ130638C"
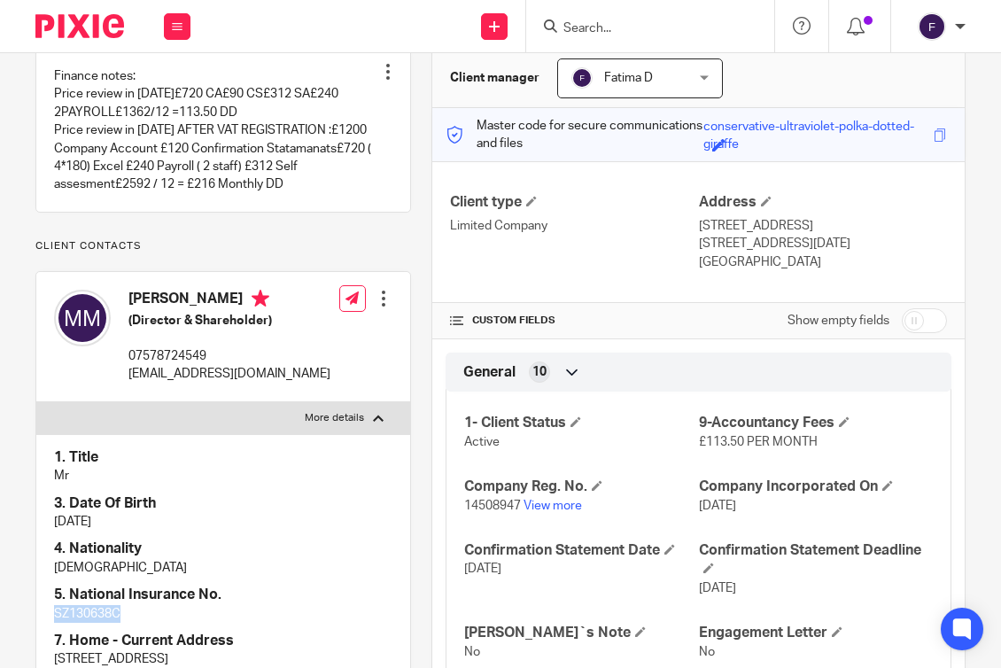
scroll to position [0, 0]
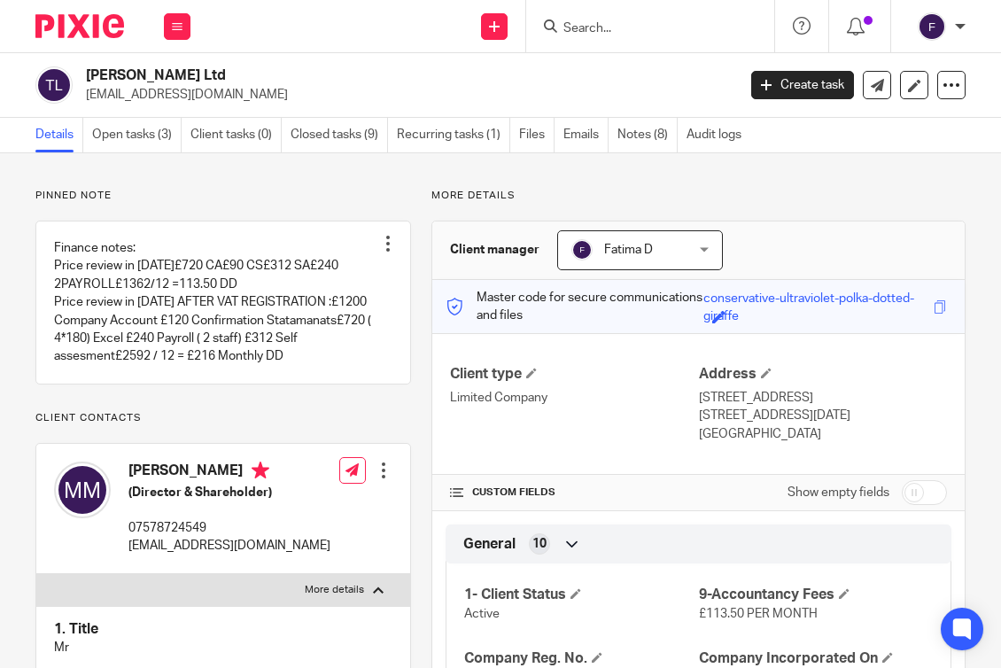
click at [613, 31] on input "Search" at bounding box center [642, 29] width 160 height 16
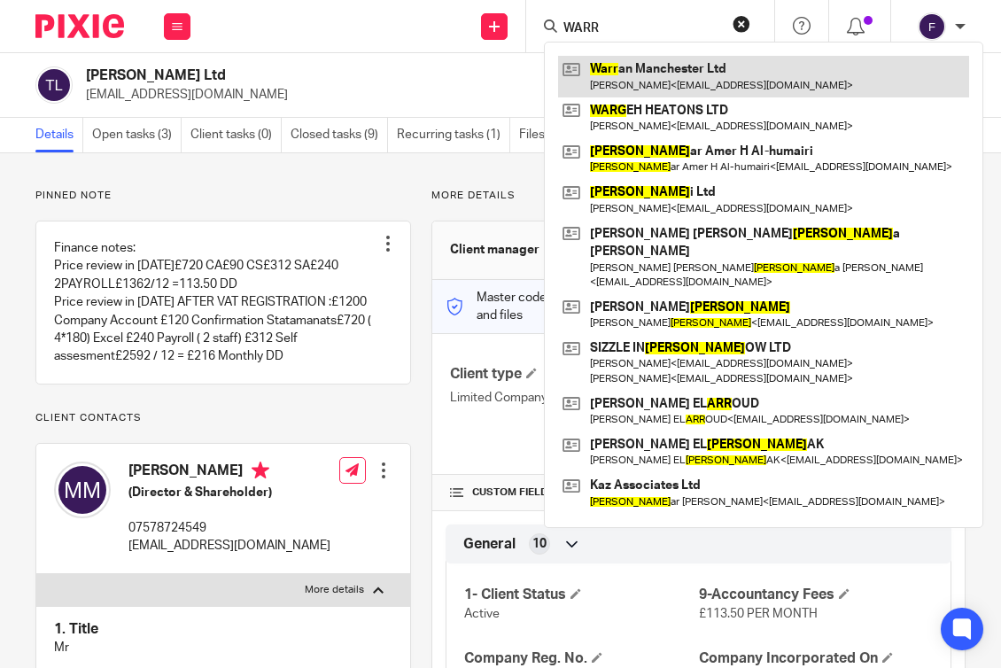
type input "WARR"
click at [651, 72] on link at bounding box center [763, 76] width 411 height 41
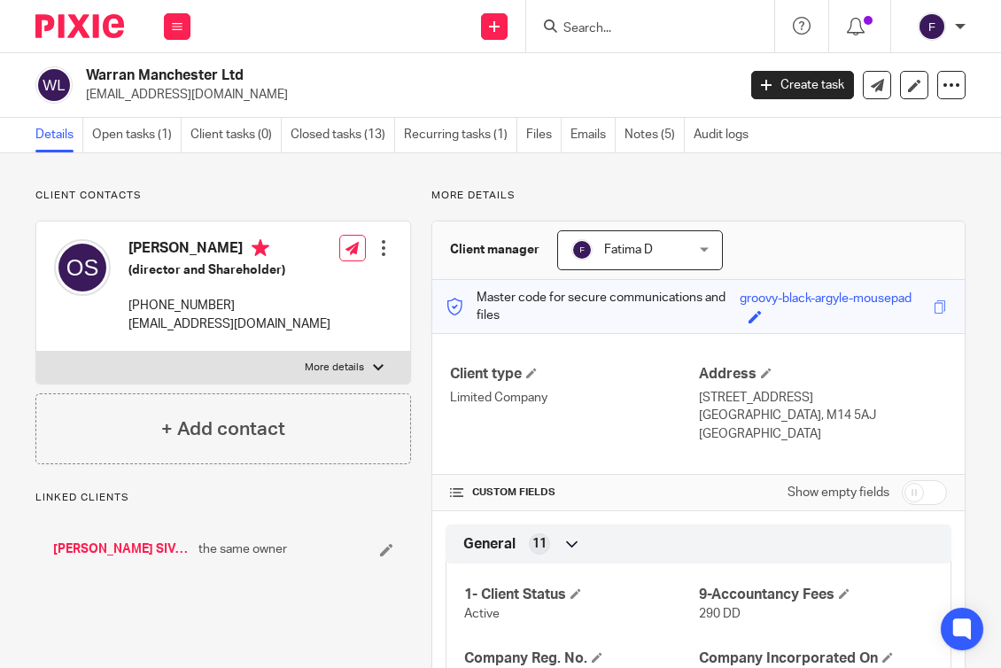
click at [377, 359] on label "More details" at bounding box center [223, 368] width 374 height 32
click at [36, 352] on input "More details" at bounding box center [35, 351] width 1 height 1
checkbox input "true"
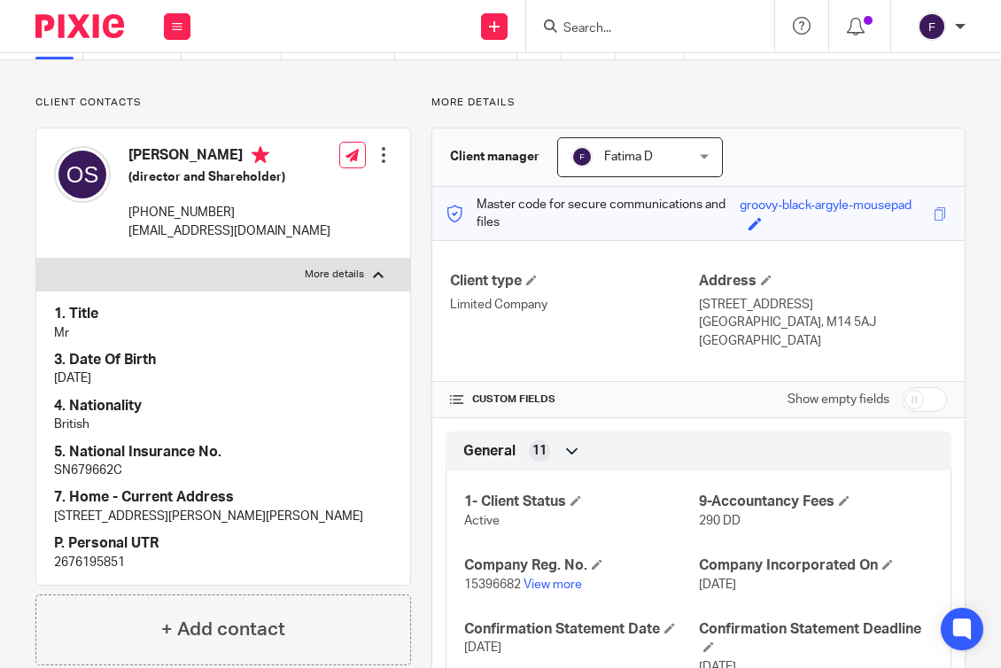
scroll to position [177, 0]
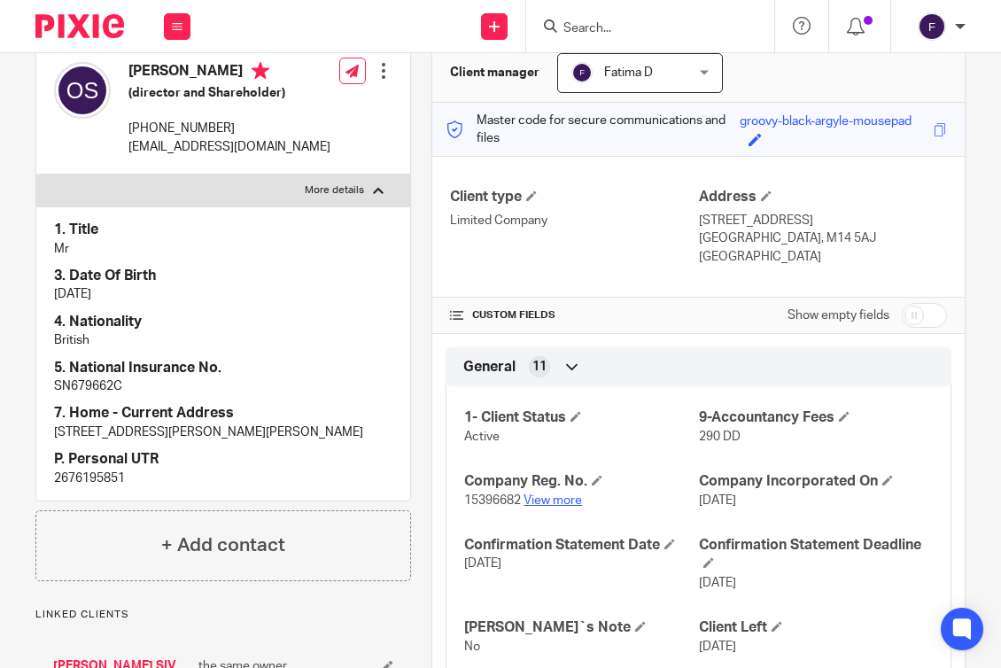
click at [538, 502] on link "View more" at bounding box center [553, 500] width 58 height 12
drag, startPoint x: 315, startPoint y: 333, endPoint x: 374, endPoint y: 255, distance: 97.5
click at [316, 332] on p "British" at bounding box center [223, 340] width 339 height 18
click at [603, 31] on input "Search" at bounding box center [642, 29] width 160 height 16
click at [543, 502] on link "View more" at bounding box center [553, 500] width 58 height 12
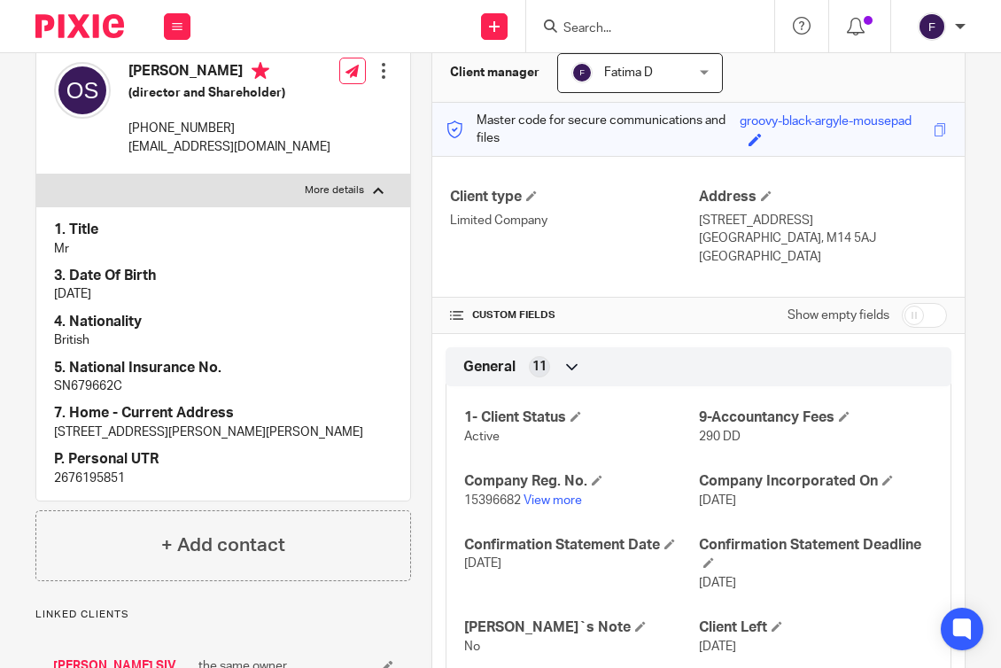
click at [615, 28] on input "Search" at bounding box center [642, 29] width 160 height 16
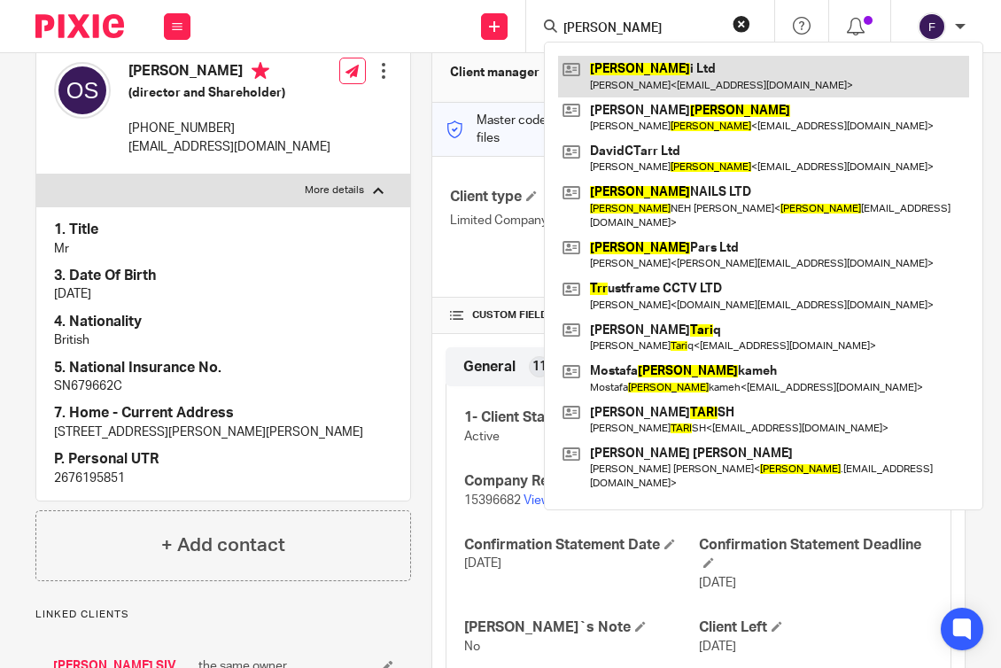
type input "TARR"
click at [622, 61] on link at bounding box center [763, 76] width 411 height 41
